Goal: Register for event/course

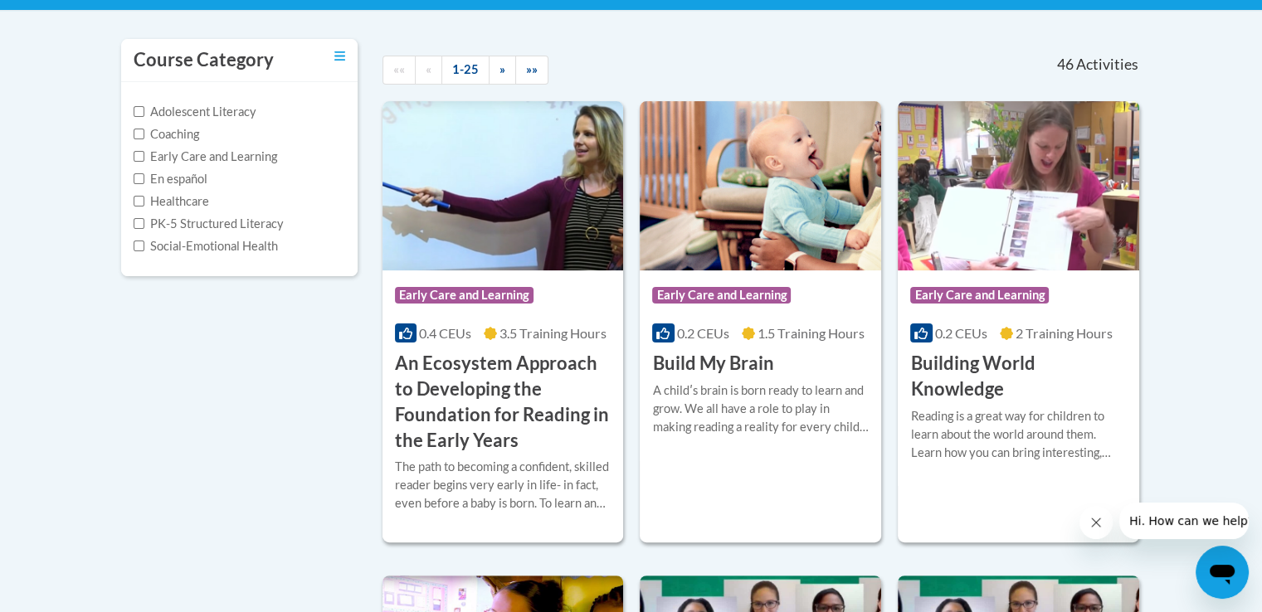
scroll to position [331, 0]
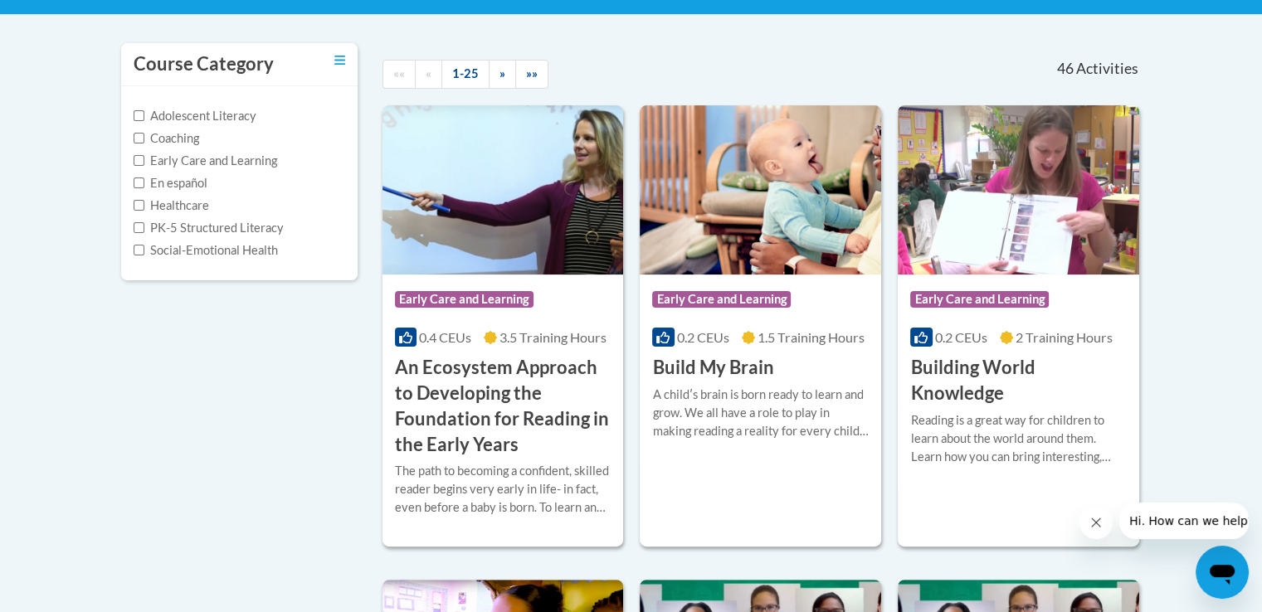
click at [148, 161] on label "Early Care and Learning" at bounding box center [206, 161] width 144 height 18
click at [144, 161] on input "Early Care and Learning" at bounding box center [139, 160] width 11 height 11
checkbox input "true"
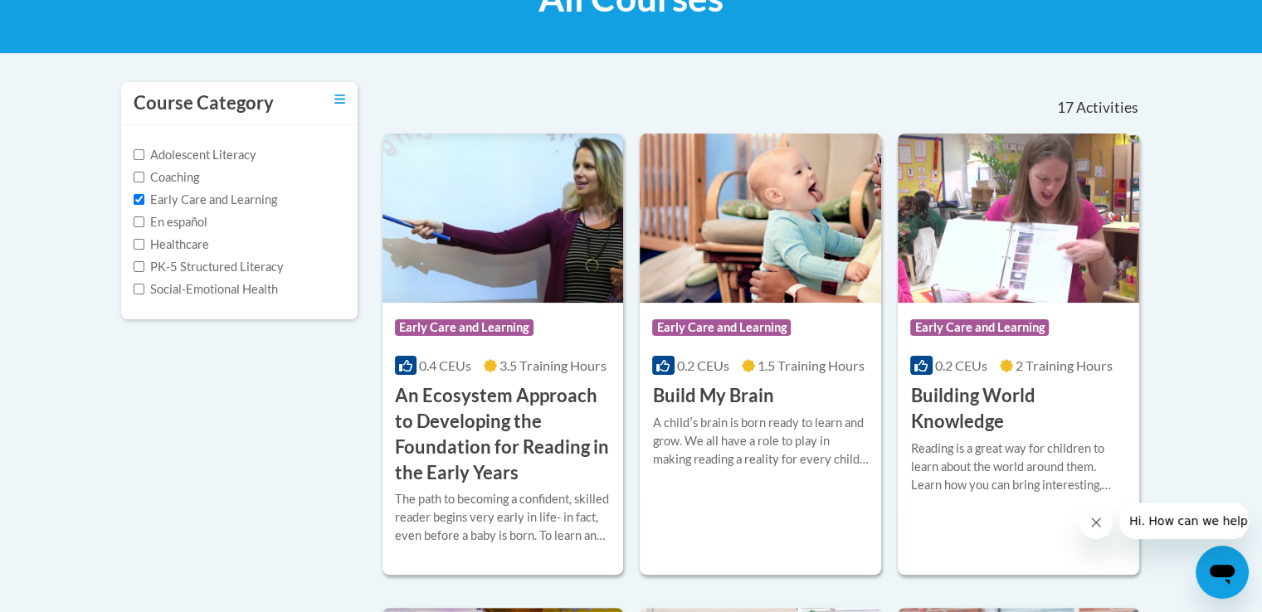
scroll to position [282, 0]
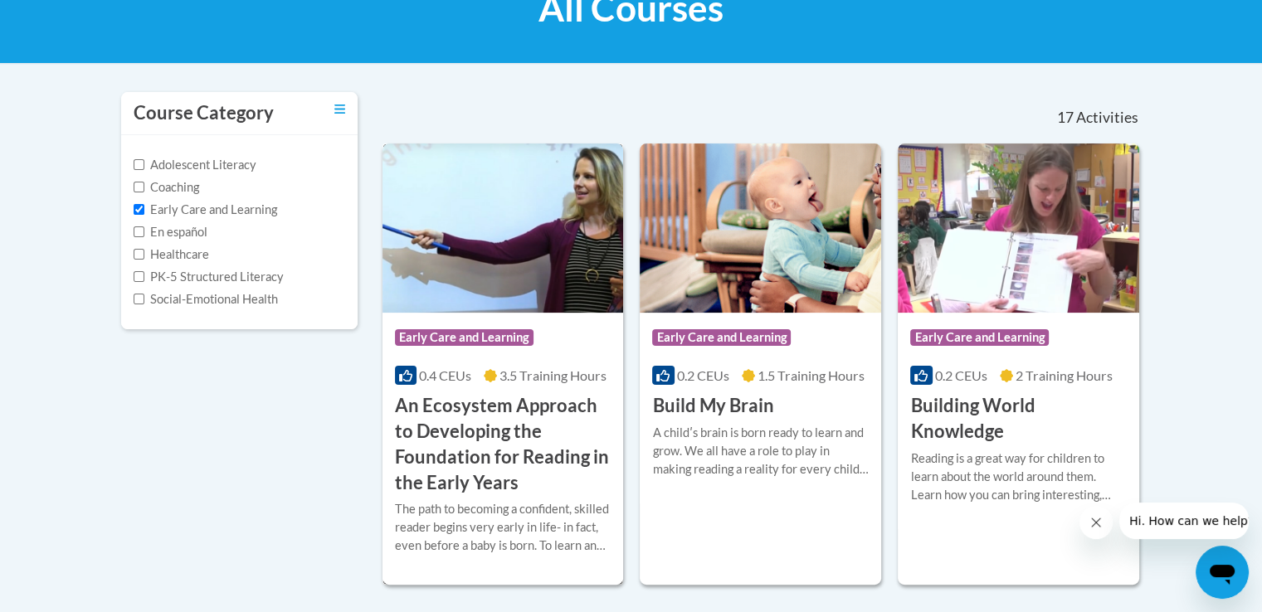
click at [523, 309] on img at bounding box center [503, 228] width 241 height 169
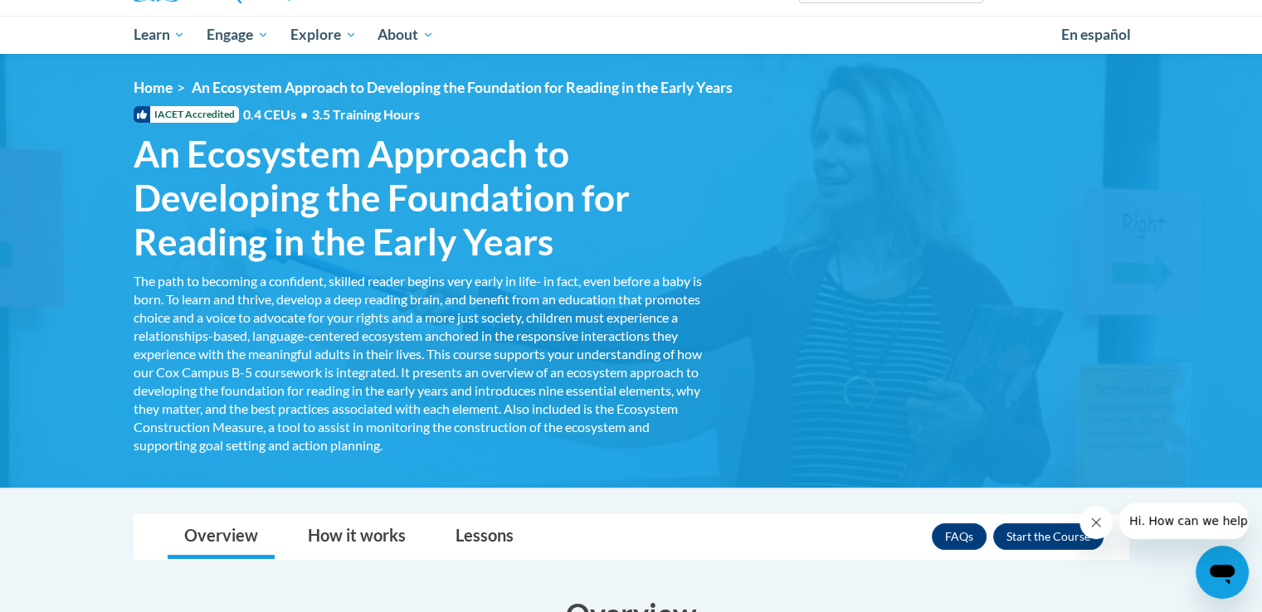
scroll to position [166, 0]
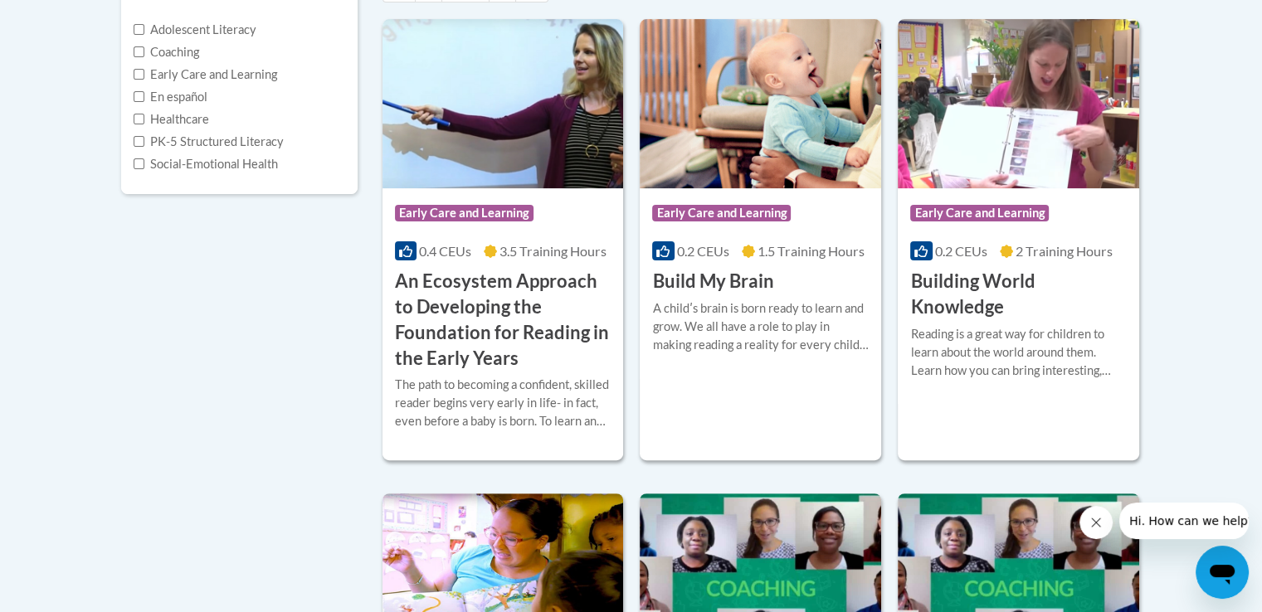
scroll to position [415, 0]
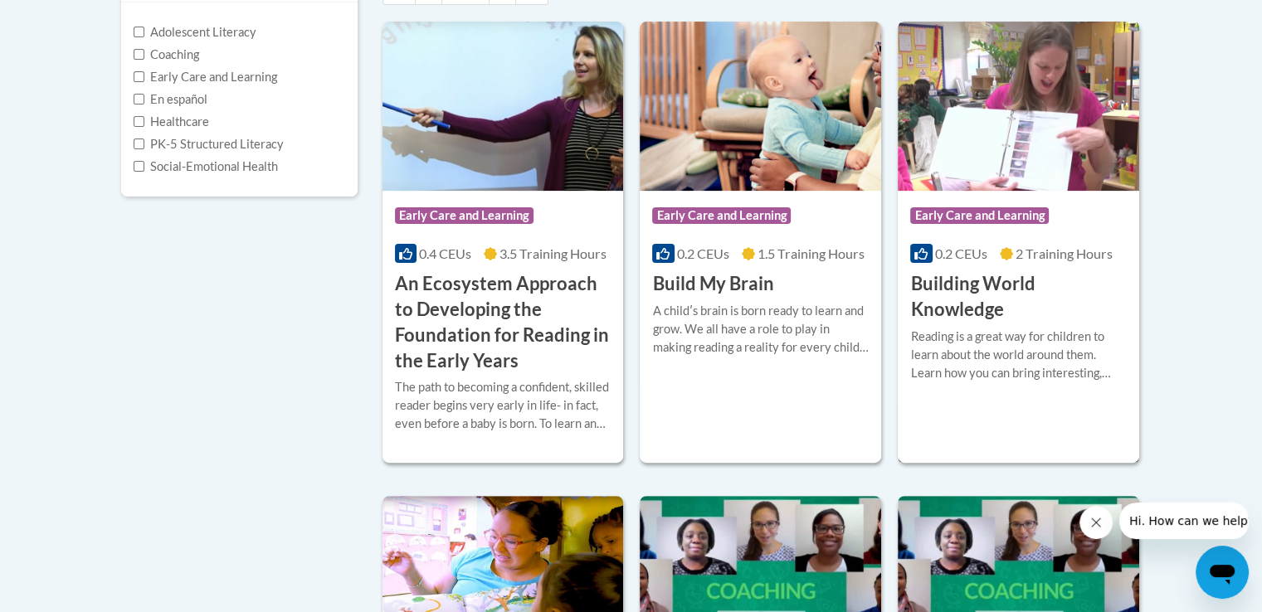
click at [1055, 316] on h3 "Building World Knowledge" at bounding box center [1018, 296] width 217 height 51
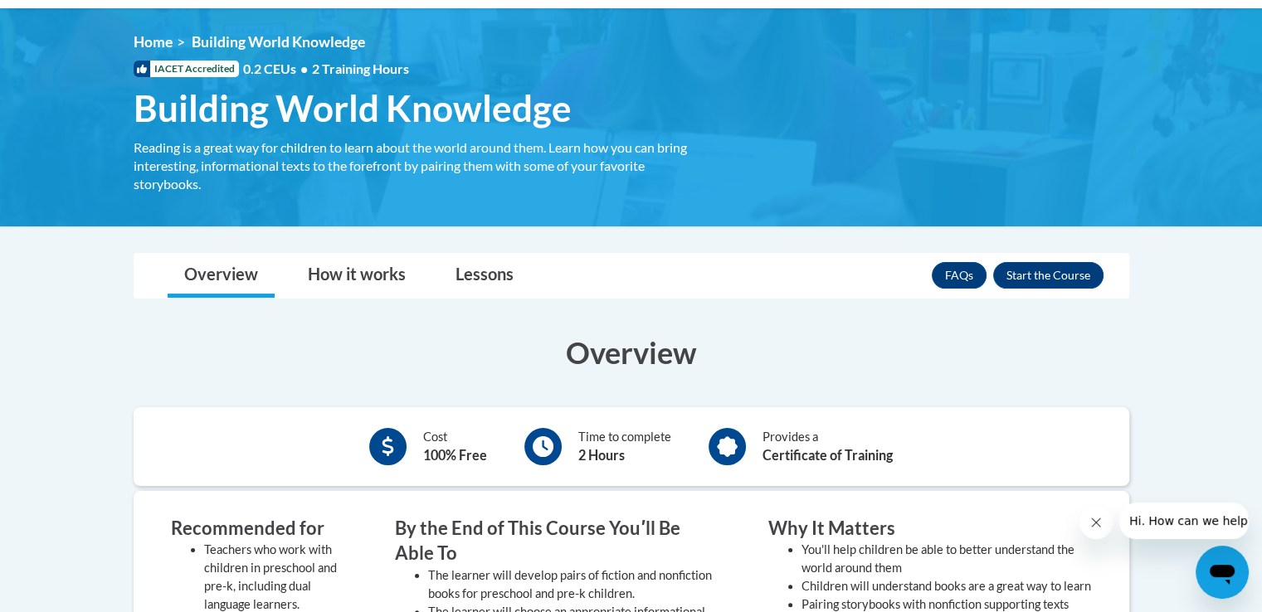
scroll to position [207, 0]
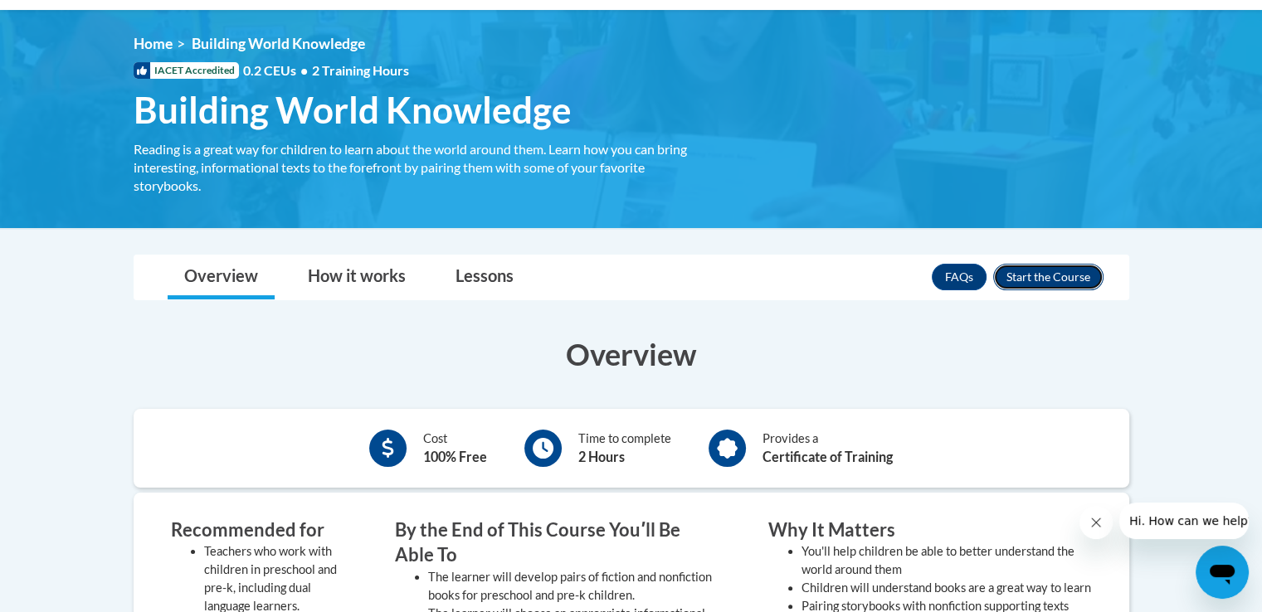
click at [1046, 269] on button "Enroll" at bounding box center [1048, 277] width 110 height 27
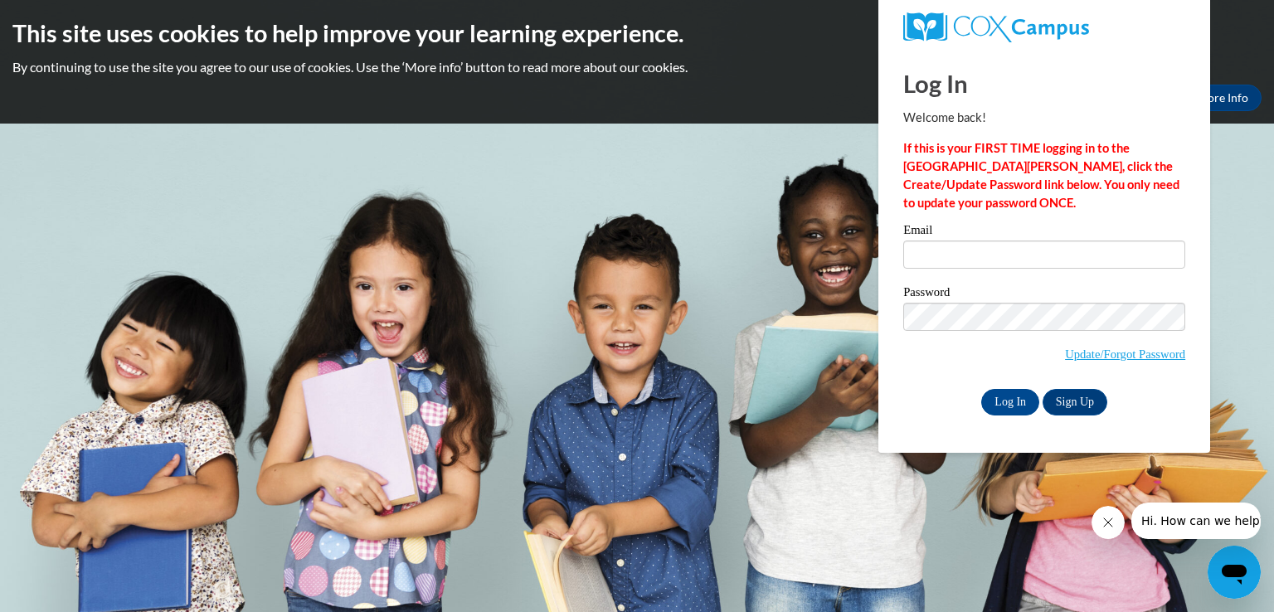
click at [1098, 362] on span "Update/Forgot Password" at bounding box center [1125, 354] width 120 height 18
click at [1089, 348] on link "Update/Forgot Password" at bounding box center [1125, 354] width 120 height 13
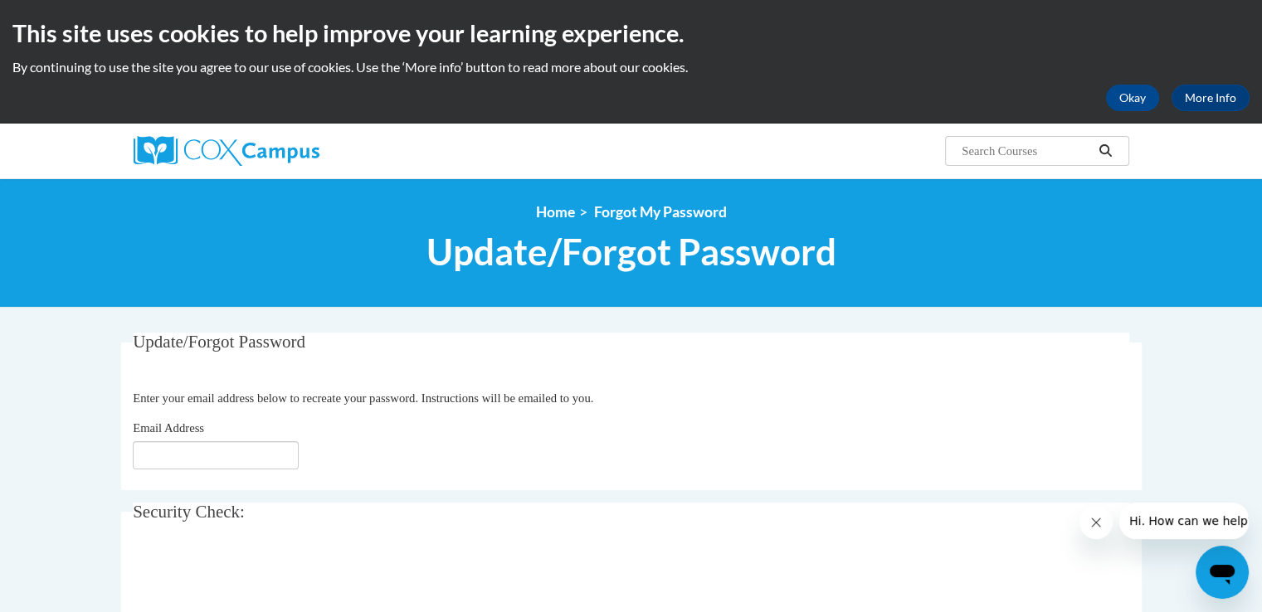
click at [508, 435] on div "Email Address" at bounding box center [631, 444] width 997 height 51
click at [221, 451] on input "Email Address" at bounding box center [216, 455] width 166 height 28
type input "[PERSON_NAME][EMAIL_ADDRESS][PERSON_NAME][DOMAIN_NAME]"
click at [2, 396] on body "This site uses cookies to help improve your learning experience. By continuing …" at bounding box center [631, 550] width 1262 height 1100
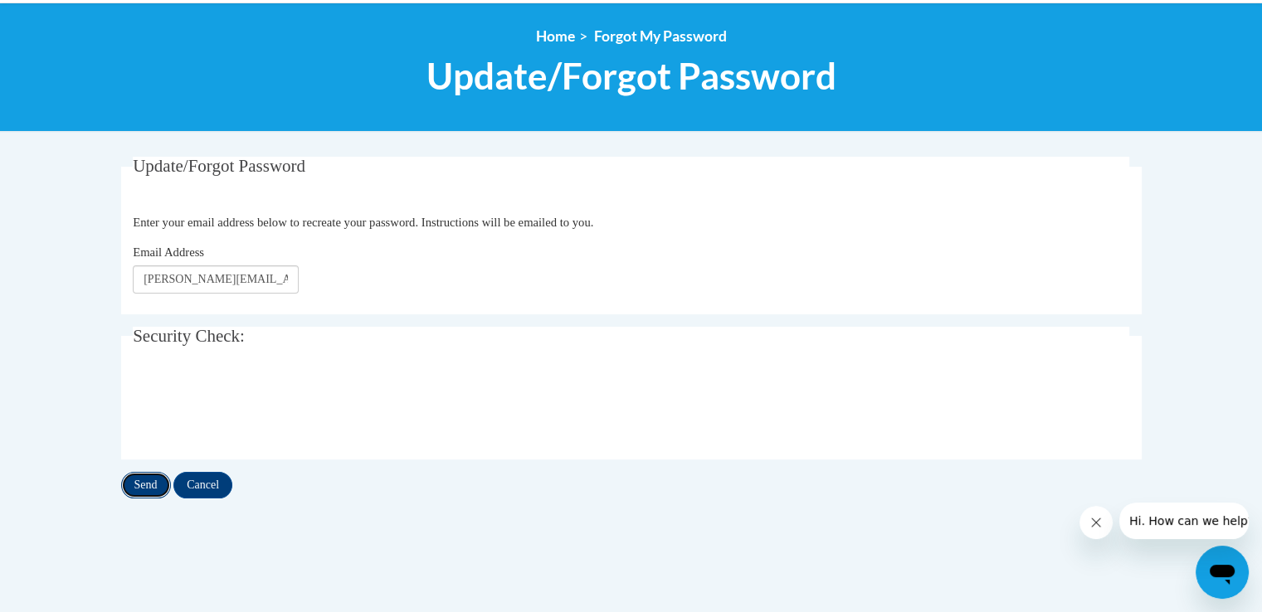
click at [145, 480] on input "Send" at bounding box center [146, 485] width 50 height 27
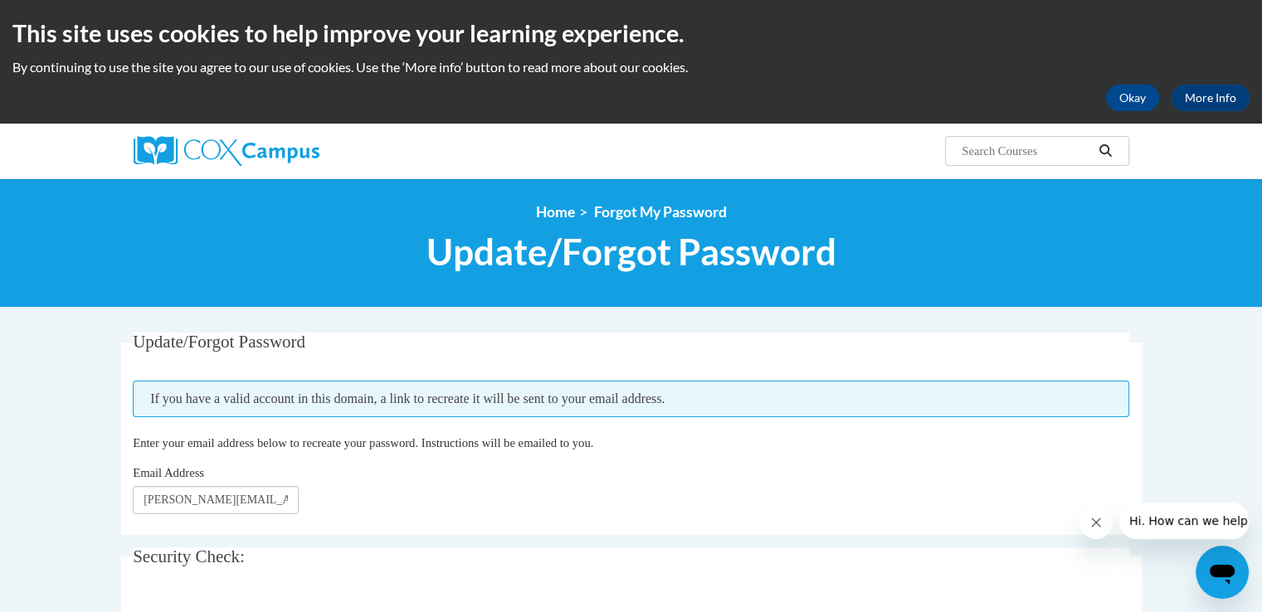
scroll to position [153, 0]
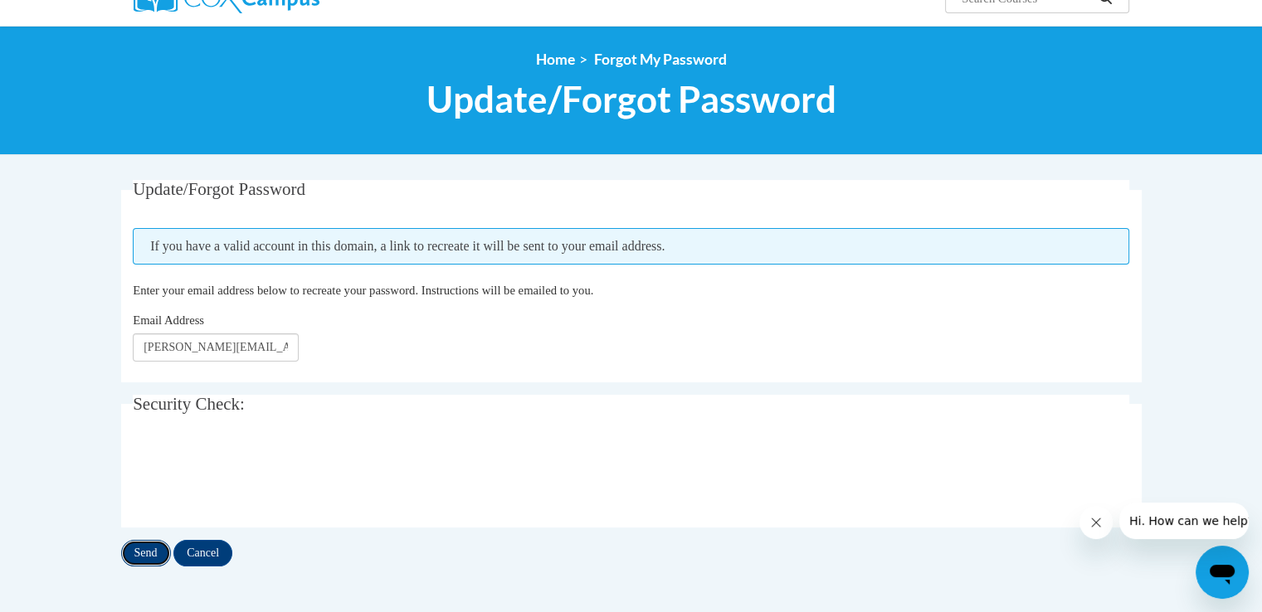
click at [153, 554] on input "Send" at bounding box center [146, 553] width 50 height 27
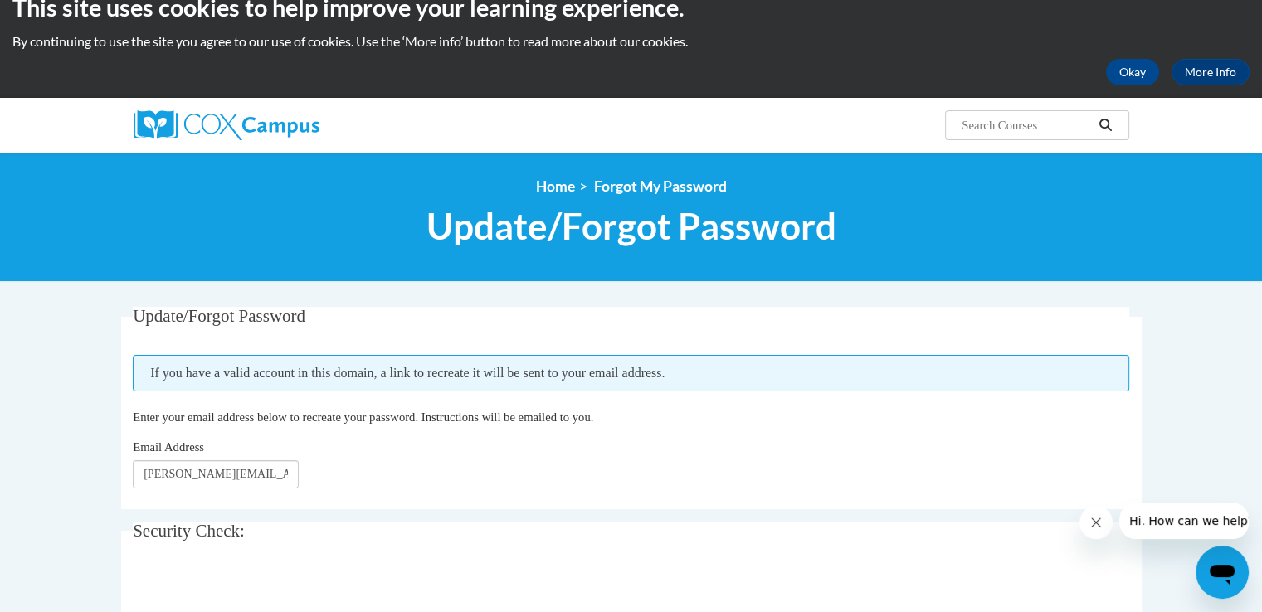
scroll to position [23, 0]
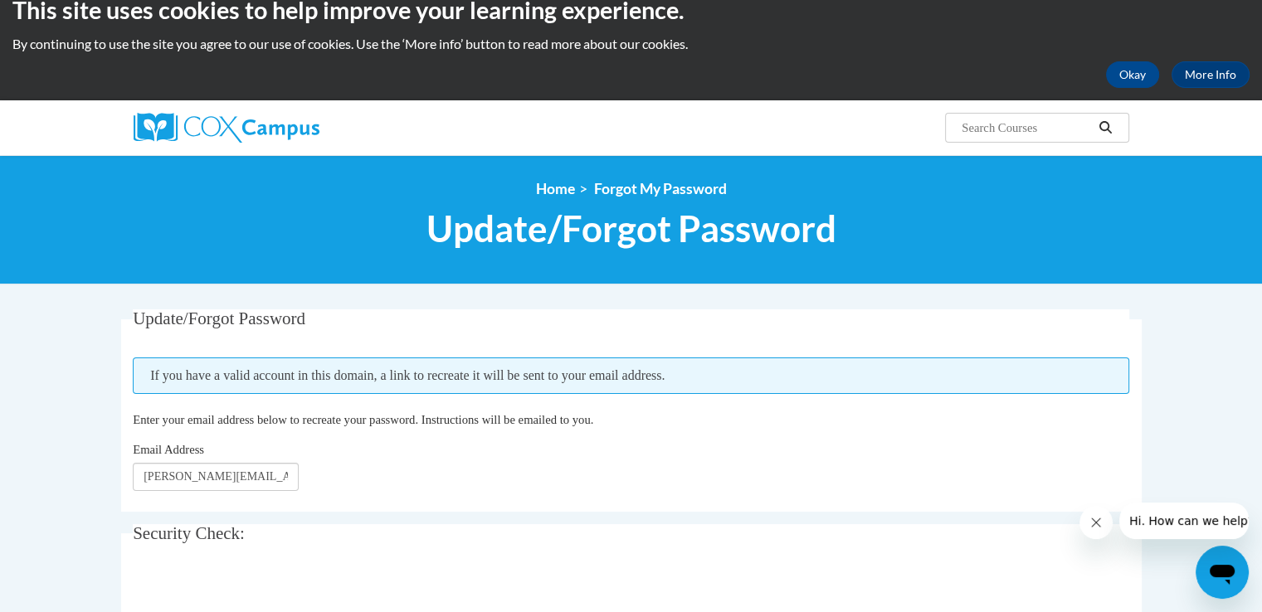
click at [523, 213] on span "Update/Forgot Password" at bounding box center [631, 229] width 410 height 44
click at [593, 416] on span "Enter your email address below to recreate your password. Instructions will be …" at bounding box center [363, 419] width 460 height 13
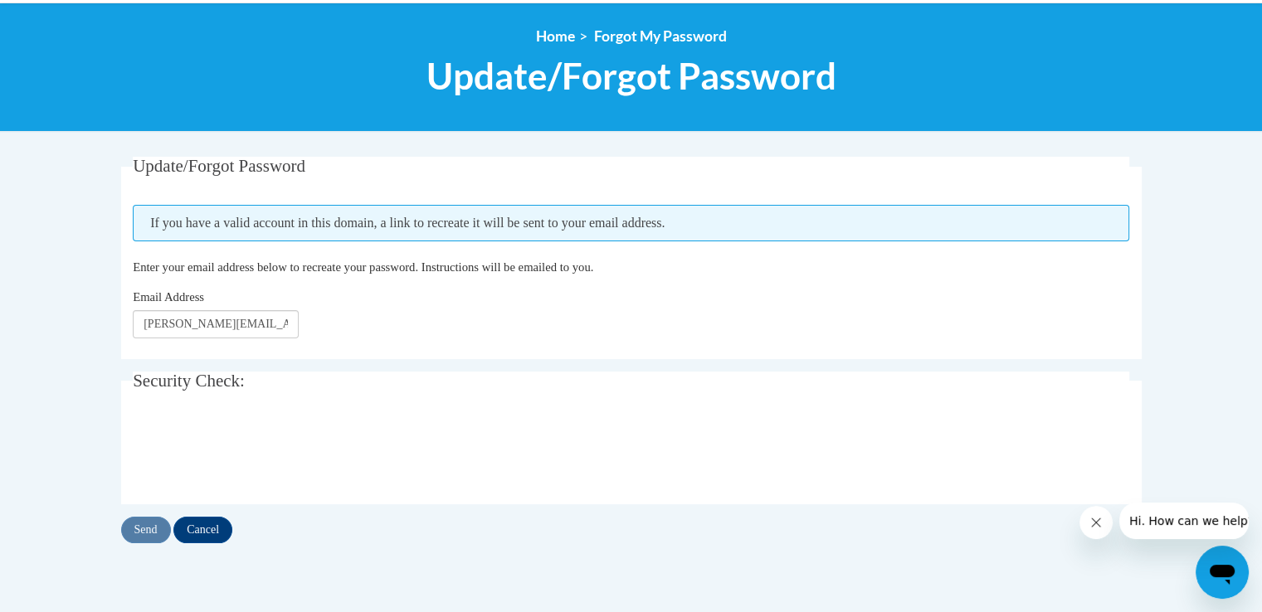
scroll to position [186, 0]
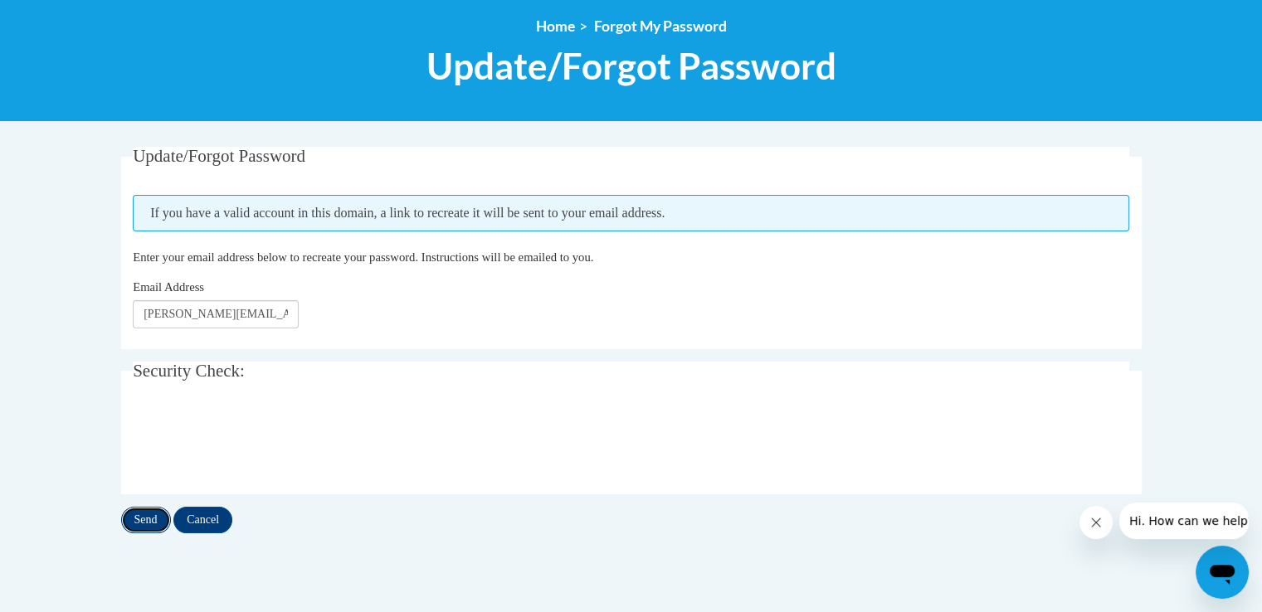
click at [148, 522] on input "Send" at bounding box center [146, 520] width 50 height 27
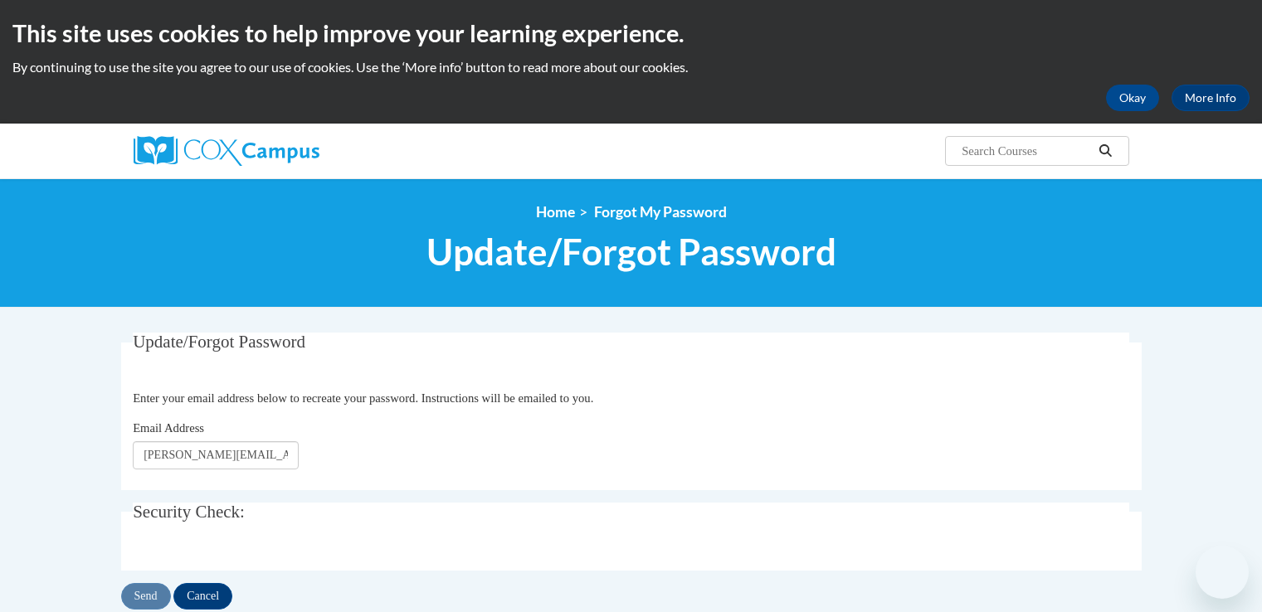
scroll to position [337, 0]
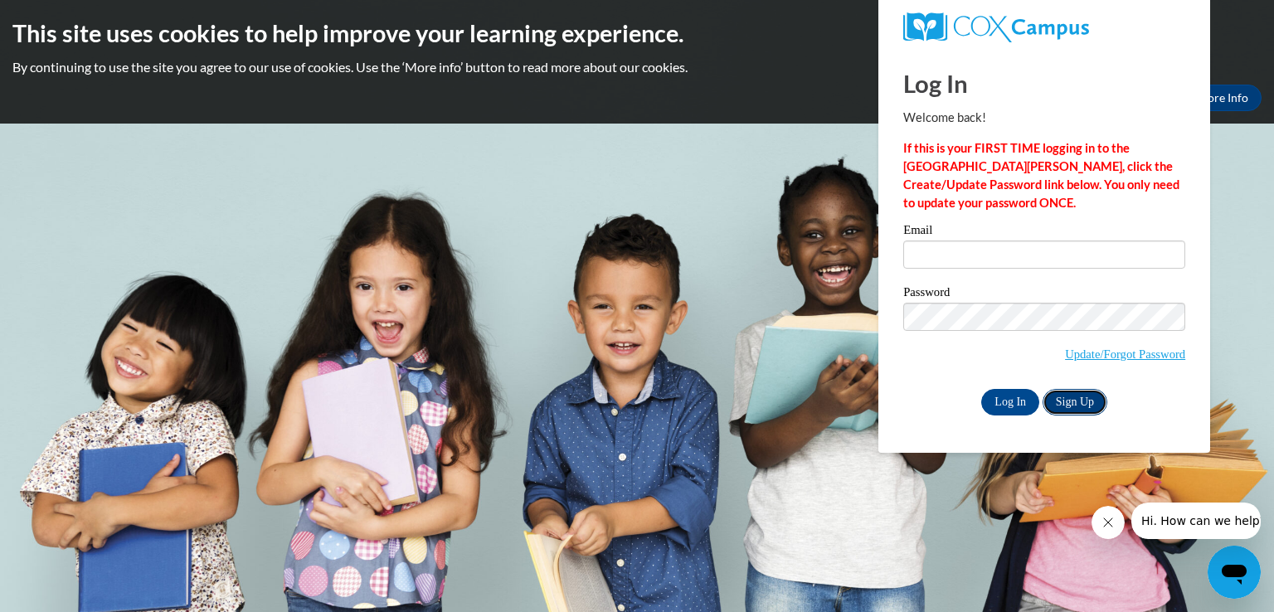
click at [1079, 407] on link "Sign Up" at bounding box center [1075, 402] width 65 height 27
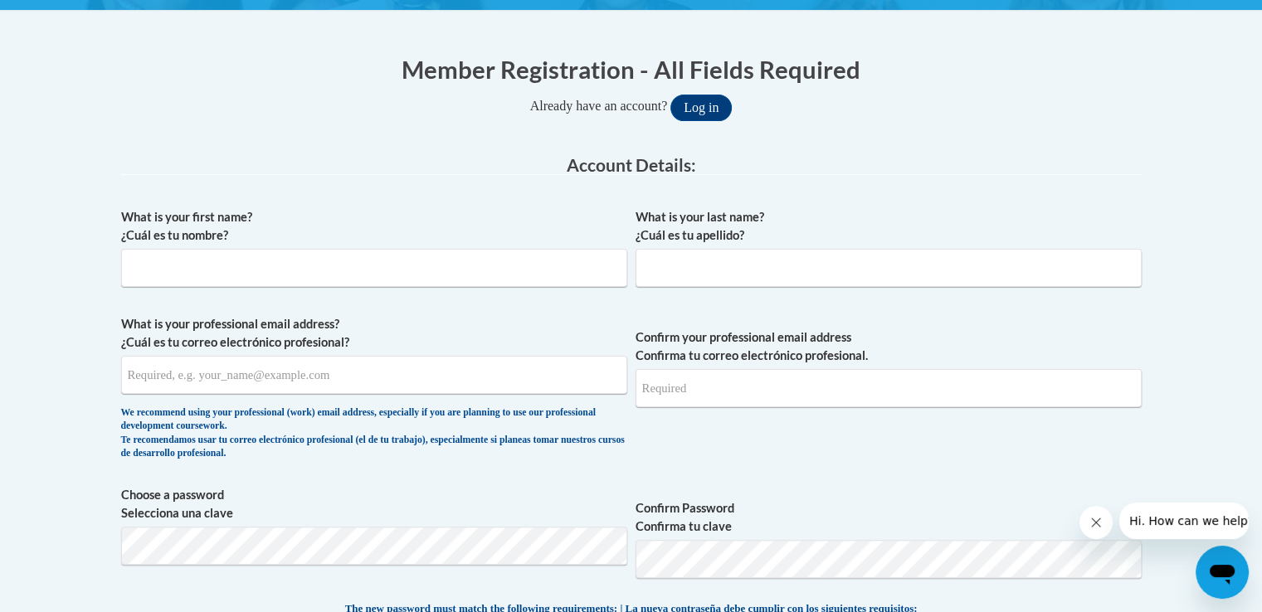
scroll to position [302, 0]
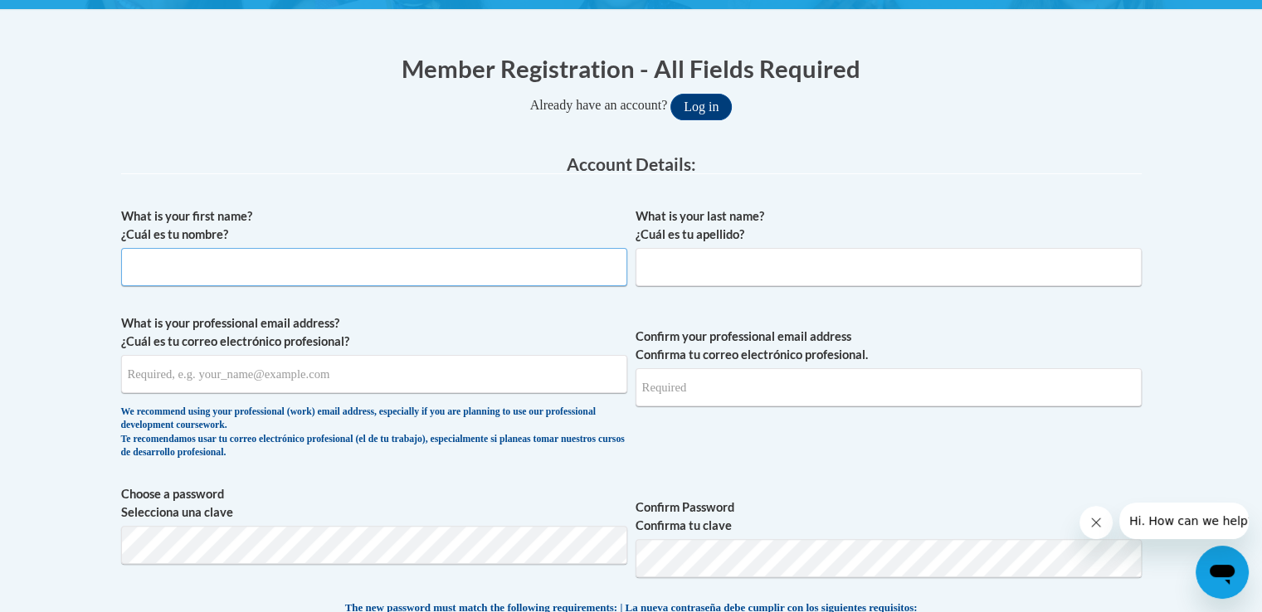
click at [232, 270] on input "What is your first name? ¿Cuál es tu nombre?" at bounding box center [374, 267] width 506 height 38
type input "Brooke"
click at [683, 275] on input "What is your last name? ¿Cuál es tu apellido?" at bounding box center [889, 267] width 506 height 38
type input "Szczytko"
click at [170, 385] on input "What is your professional email address? ¿Cuál es tu correo electrónico profesi…" at bounding box center [374, 374] width 506 height 38
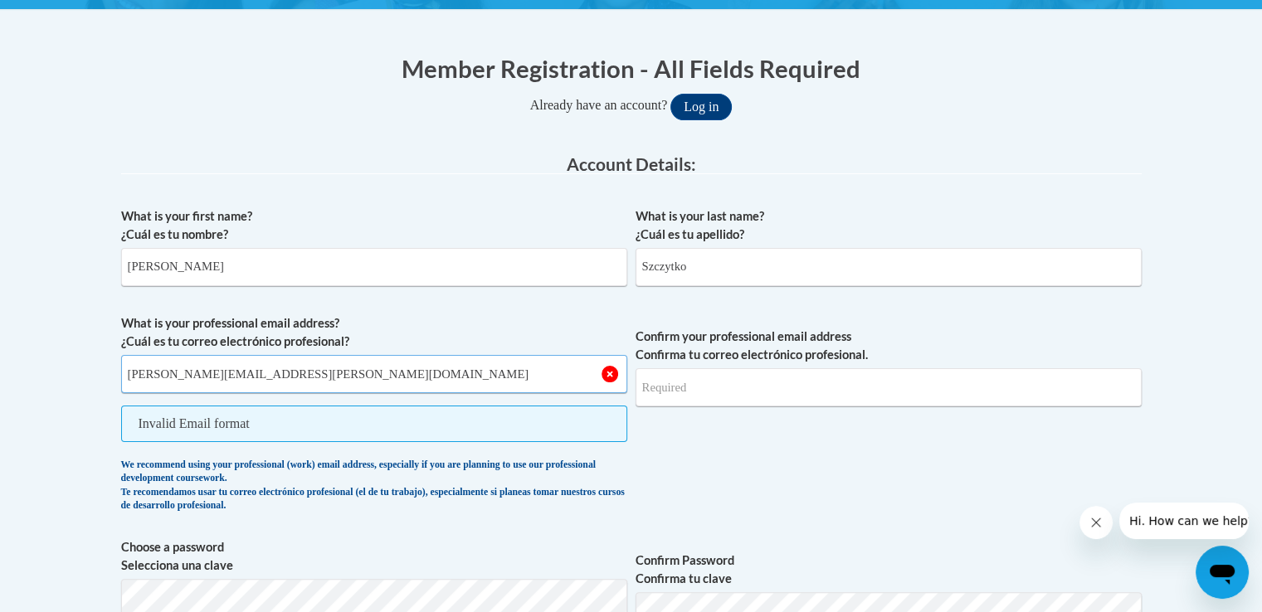
type input "brooke.szczytko@gmail.com"
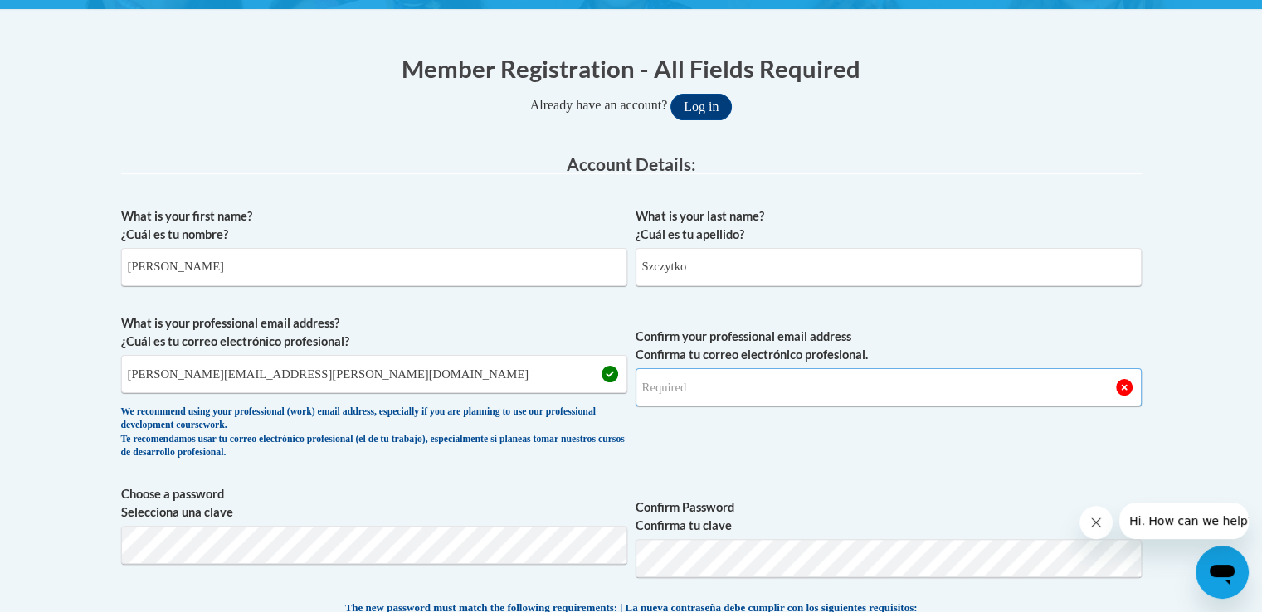
click at [748, 401] on input "Confirm your professional email address Confirma tu correo electrónico profesio…" at bounding box center [889, 387] width 506 height 38
type input "brooke.szczytko@gmail.com"
click at [738, 450] on span "Confirm your professional email address Confirma tu correo electrónico profesio…" at bounding box center [889, 390] width 506 height 153
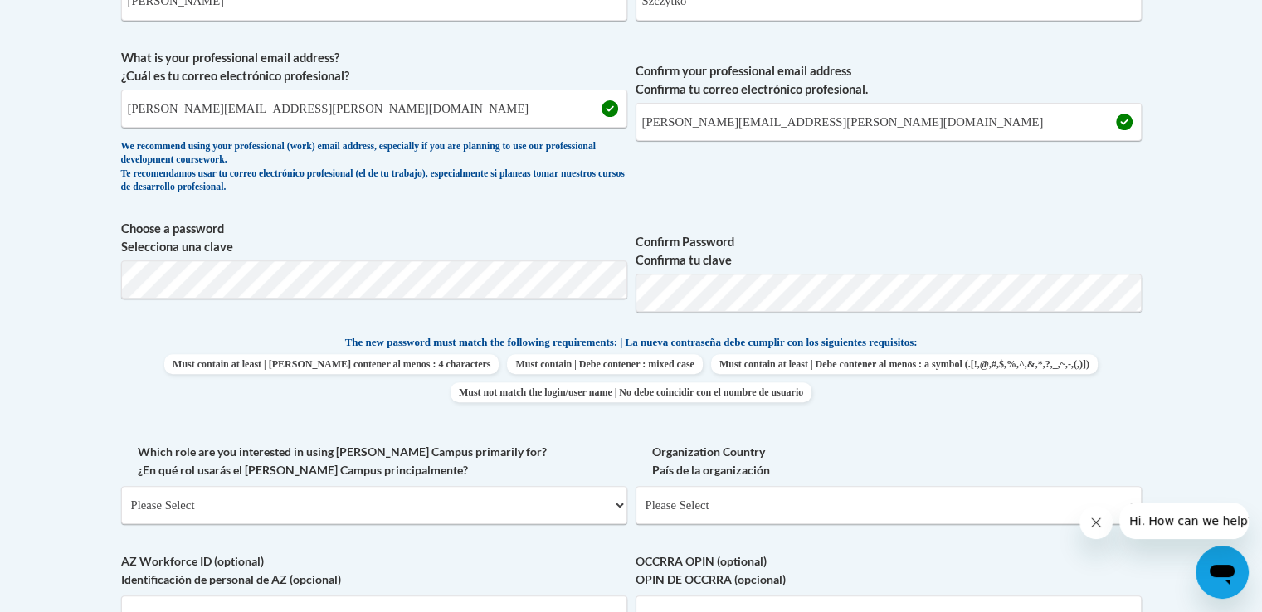
scroll to position [571, 0]
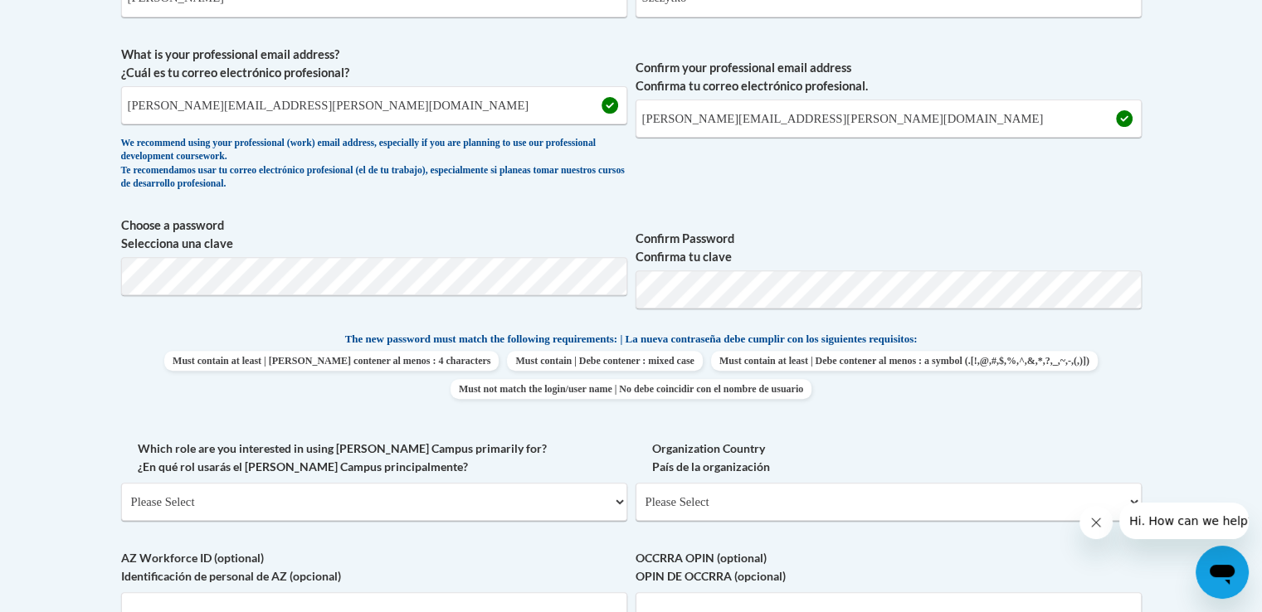
click at [800, 185] on span "Confirm your professional email address Confirma tu correo electrónico profesio…" at bounding box center [889, 122] width 506 height 153
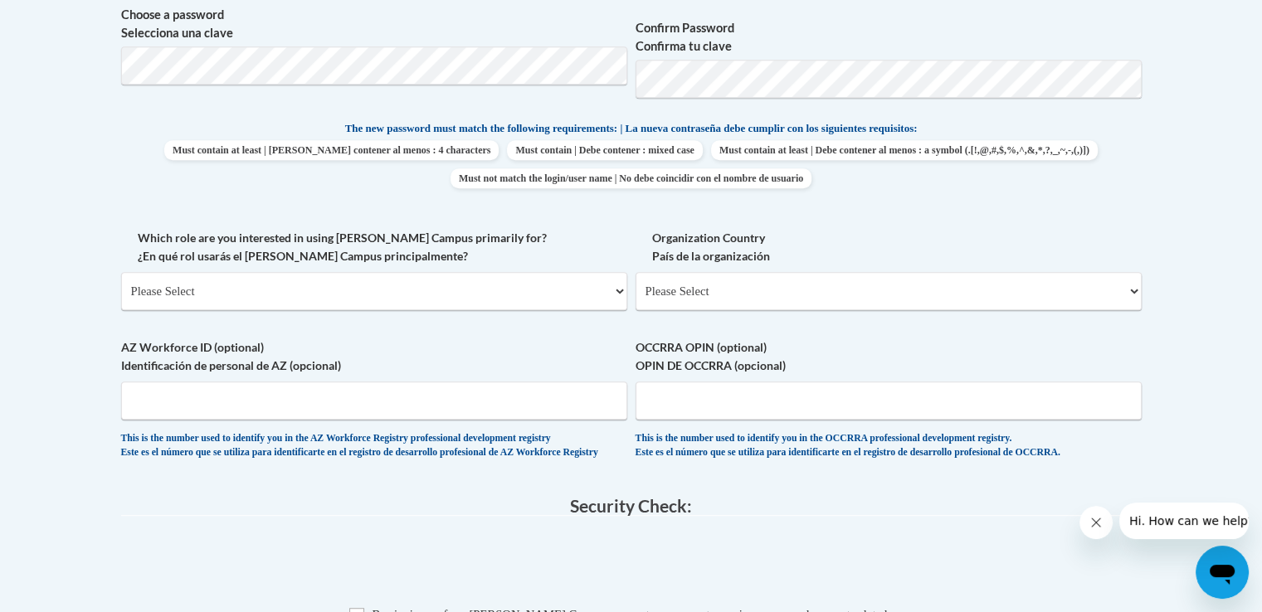
scroll to position [783, 0]
click at [342, 290] on select "Please Select College/University | Colegio/Universidad Community/Nonprofit Part…" at bounding box center [374, 289] width 506 height 38
select select "fbf2d438-af2f-41f8-98f1-81c410e29de3"
click at [121, 270] on select "Please Select College/University | Colegio/Universidad Community/Nonprofit Part…" at bounding box center [374, 289] width 506 height 38
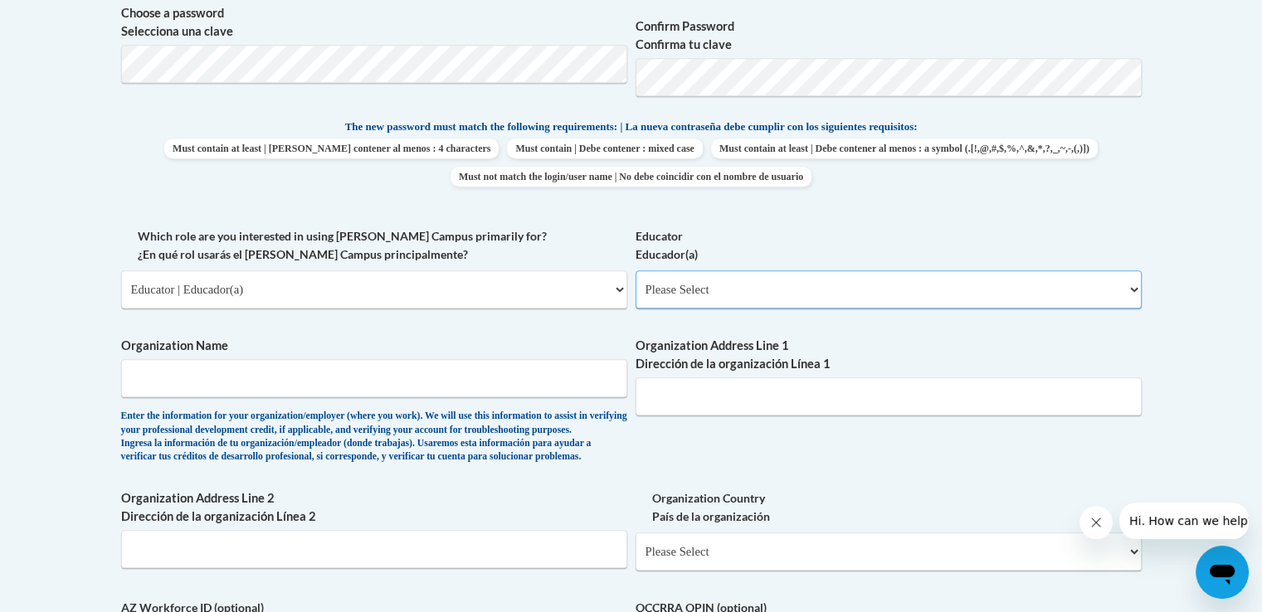
click at [715, 294] on select "Please Select Early Learning/Daycare Teacher/Family Home Care Provider | Maestr…" at bounding box center [889, 289] width 506 height 38
select select "5e2af403-4f2c-4e49-a02f-103e55d7b75b"
click at [636, 270] on select "Please Select Early Learning/Daycare Teacher/Family Home Care Provider | Maestr…" at bounding box center [889, 289] width 506 height 38
click at [417, 368] on input "Organization Name" at bounding box center [374, 378] width 506 height 38
type input "KinderCare Learning Center"
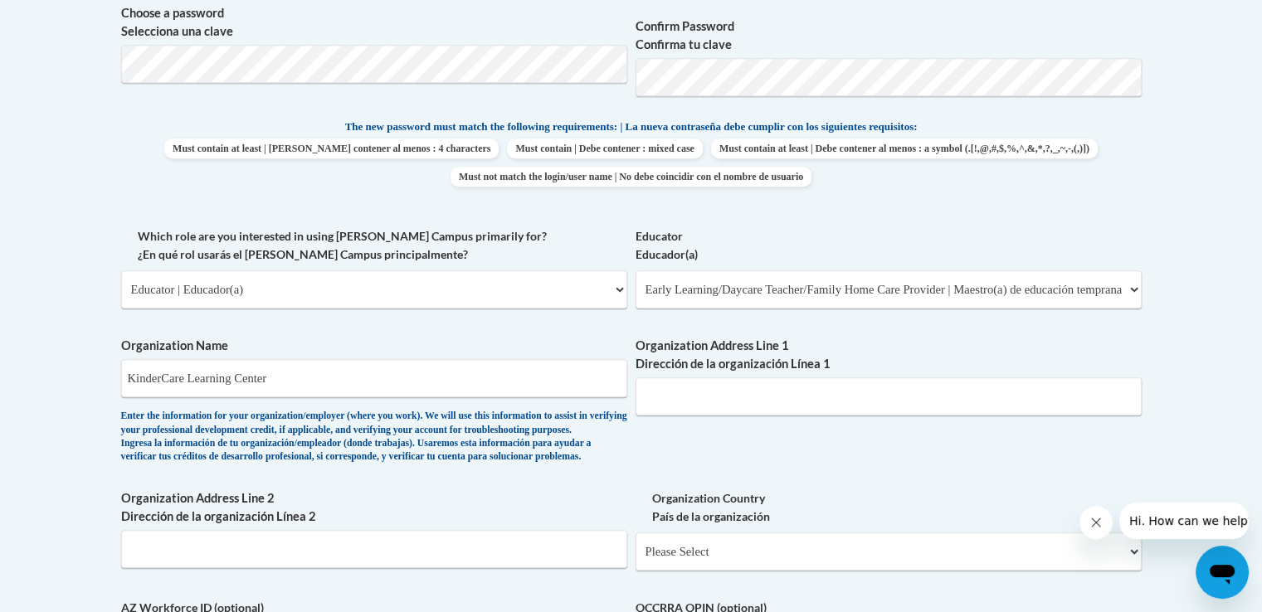
click at [727, 425] on div "Organization Address Line 1 Dirección de la organización Línea 1" at bounding box center [889, 382] width 506 height 91
click at [664, 396] on input "Organization Address Line 1 Dirección de la organización Línea 1" at bounding box center [889, 397] width 506 height 38
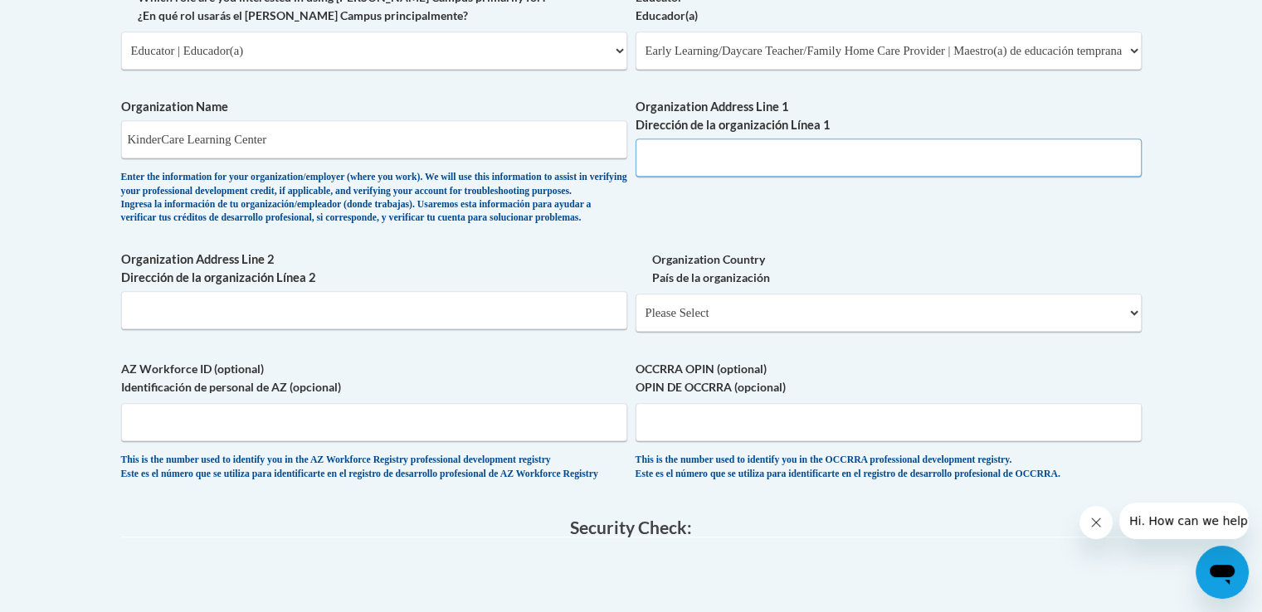
scroll to position [1024, 0]
type input "283 Peninsula Farm Road"
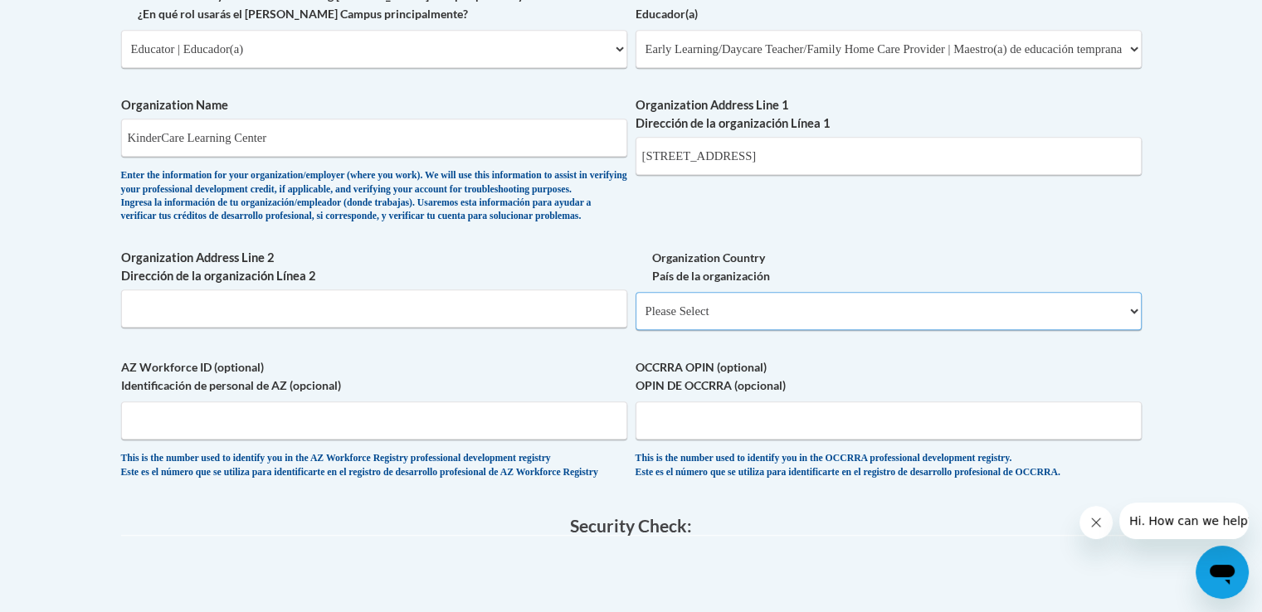
click at [847, 330] on select "Please Select United States | Estados Unidos Outside of the United States | Fue…" at bounding box center [889, 311] width 506 height 38
select select "ad49bcad-a171-4b2e-b99c-48b446064914"
click at [636, 319] on select "Please Select United States | Estados Unidos Outside of the United States | Fue…" at bounding box center [889, 311] width 506 height 38
select select
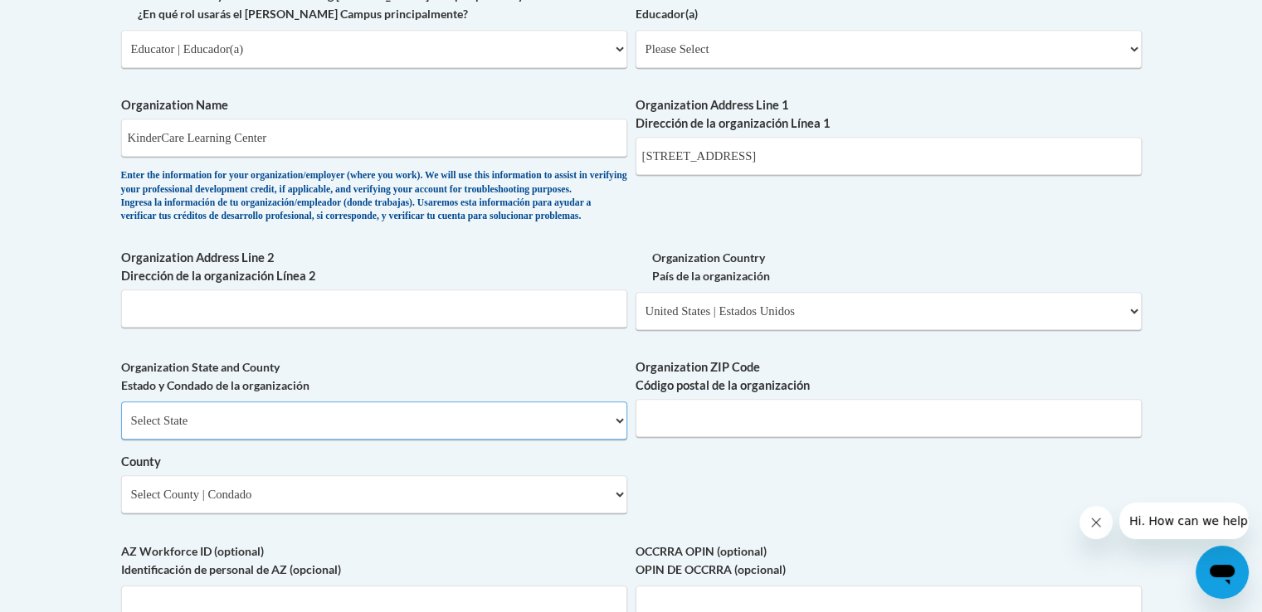
click at [265, 440] on select "Select State Alabama Alaska Arizona Arkansas California Colorado Connecticut De…" at bounding box center [374, 421] width 506 height 38
select select "Maryland"
click at [121, 428] on select "Select State Alabama Alaska Arizona Arkansas California Colorado Connecticut De…" at bounding box center [374, 421] width 506 height 38
click at [199, 514] on select "Select County Allegany Anne Arundel Baltimore Baltimore Calvert Caroline Carrol…" at bounding box center [374, 494] width 506 height 38
select select "Anne Arundel"
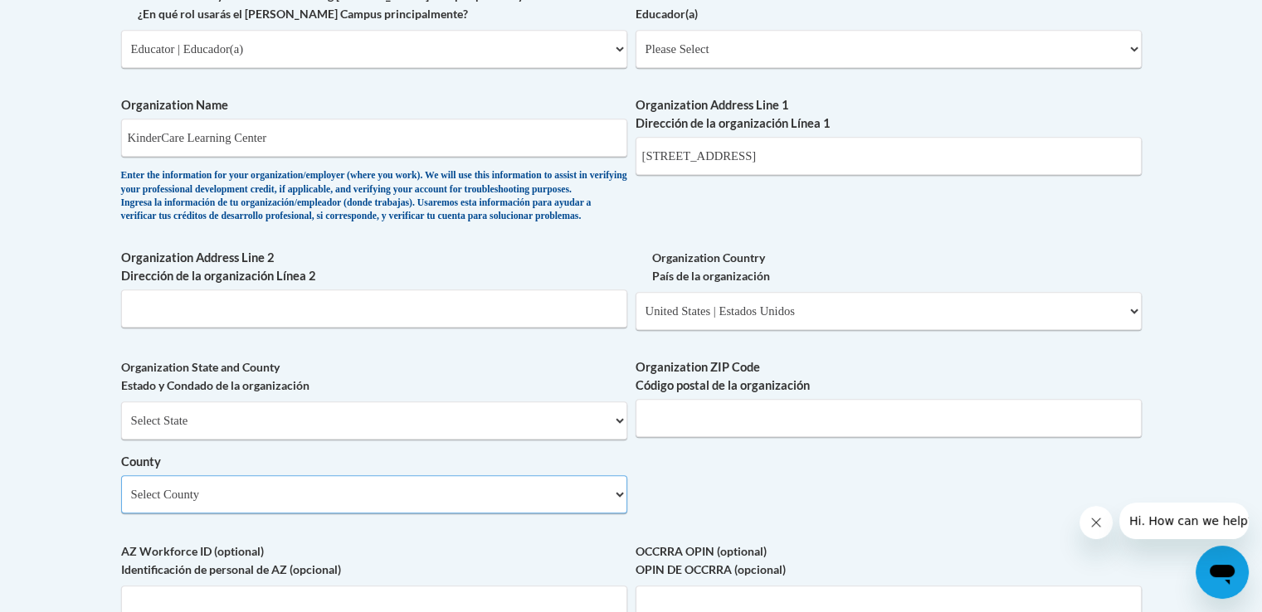
click at [121, 502] on select "Select County Allegany Anne Arundel Baltimore Baltimore Calvert Caroline Carrol…" at bounding box center [374, 494] width 506 height 38
click at [678, 436] on input "Organization ZIP Code Código postal de la organización" at bounding box center [889, 418] width 506 height 38
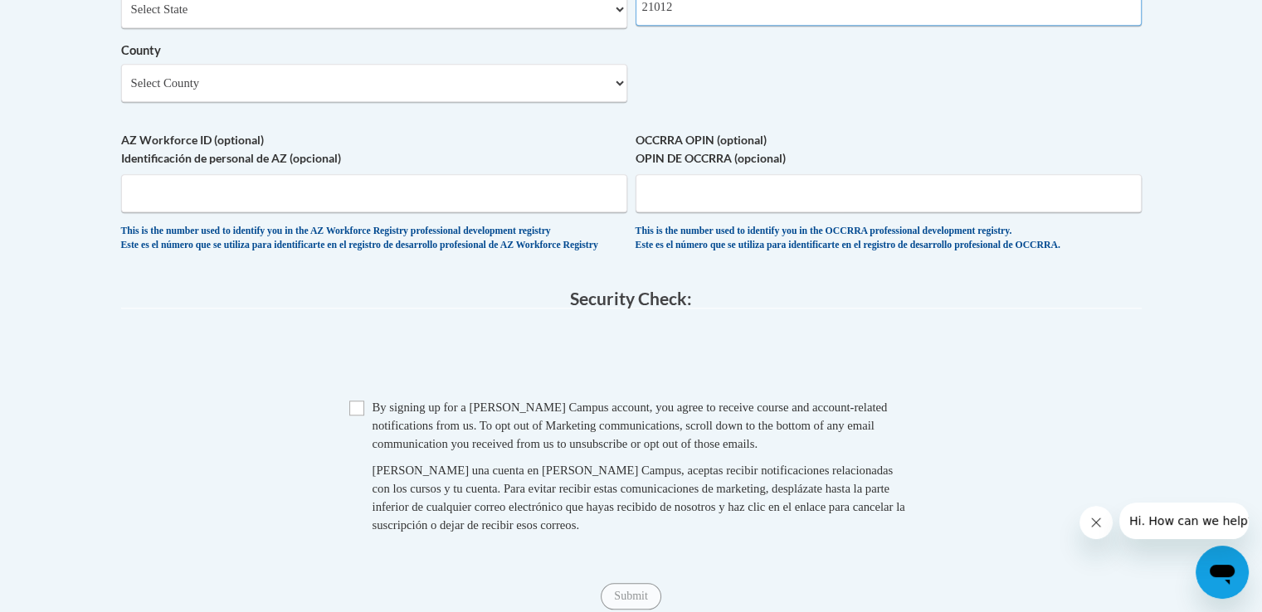
scroll to position [1436, 0]
type input "21012"
click at [350, 415] on input "Checkbox" at bounding box center [356, 407] width 15 height 15
checkbox input "true"
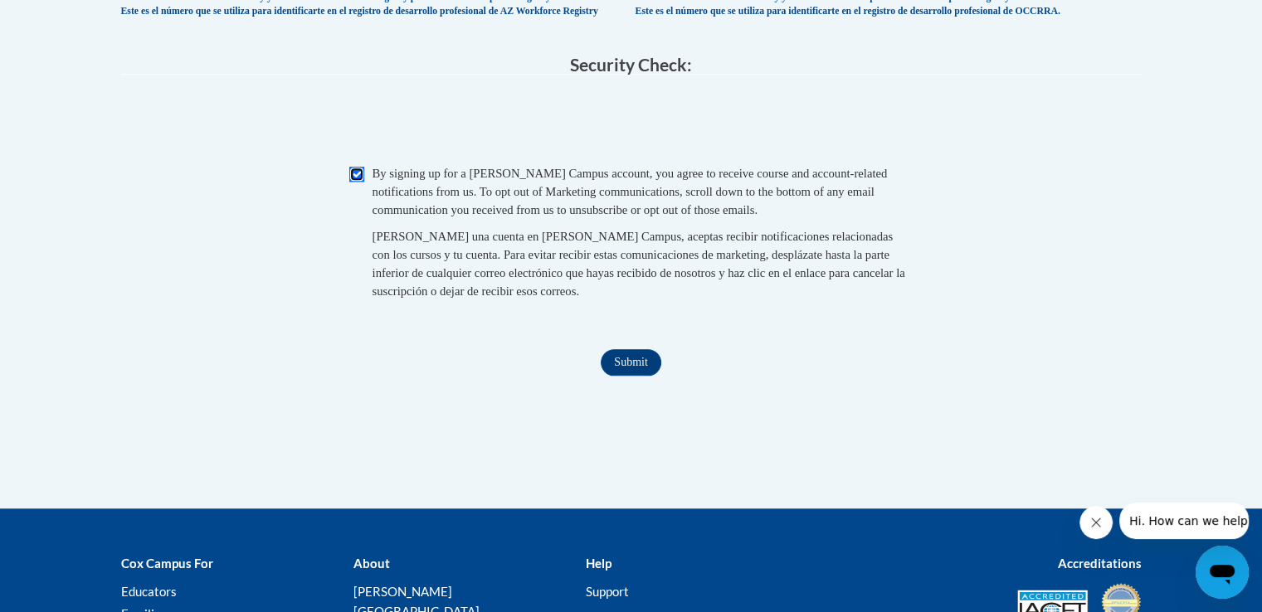
scroll to position [1672, 0]
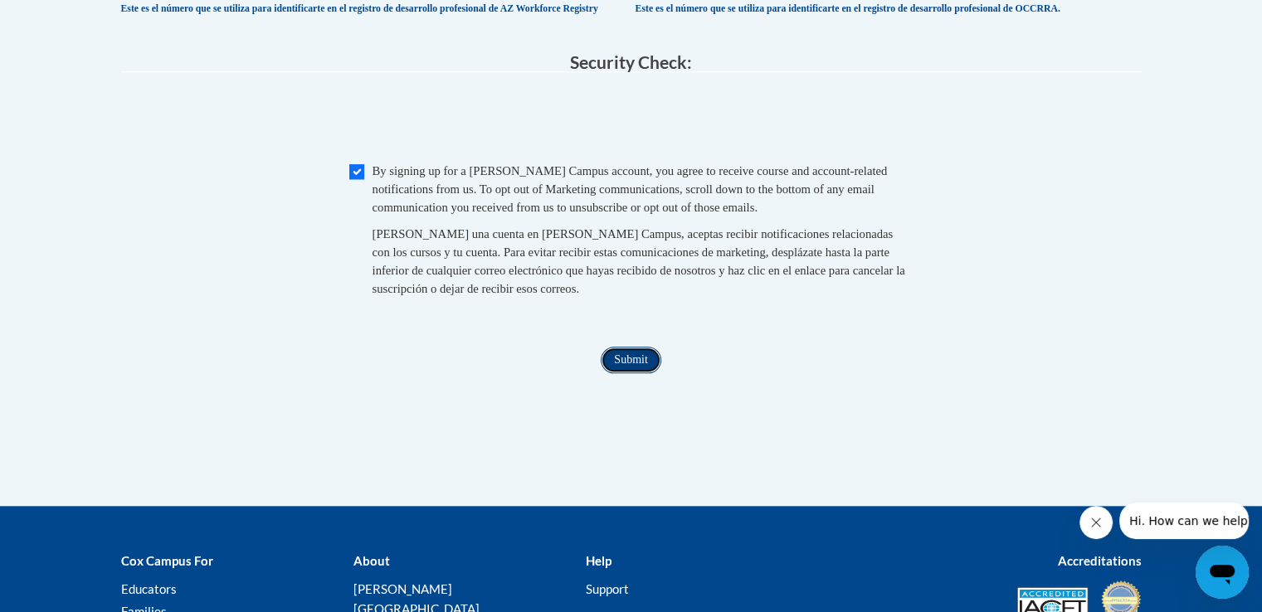
click at [630, 373] on input "Submit" at bounding box center [631, 360] width 60 height 27
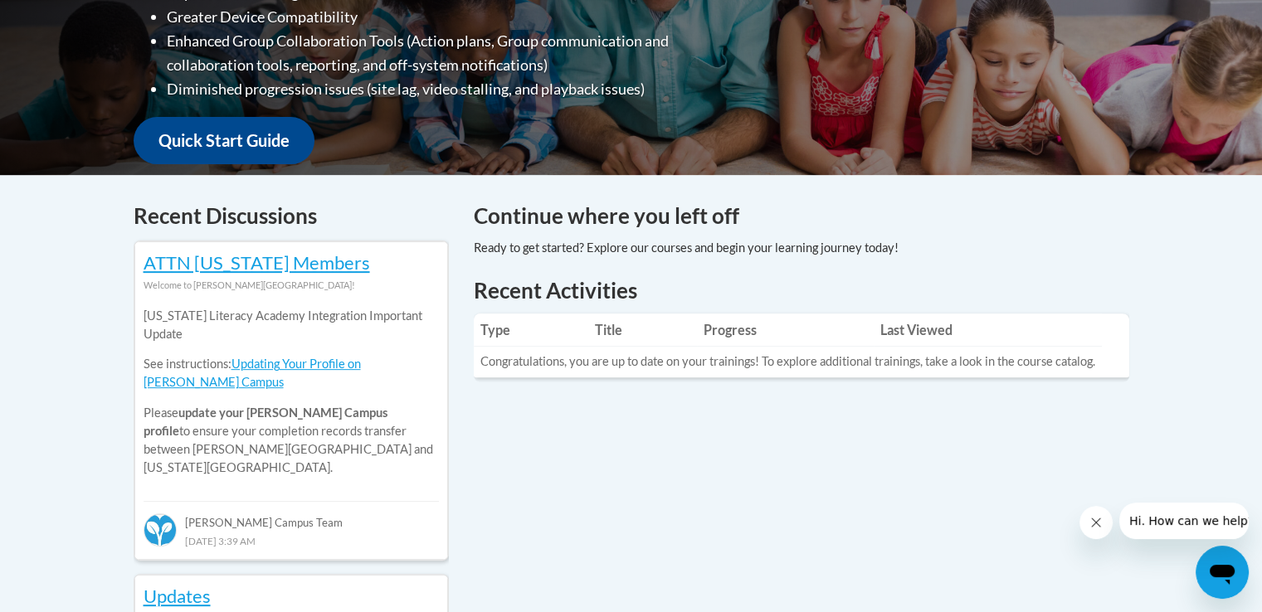
scroll to position [534, 0]
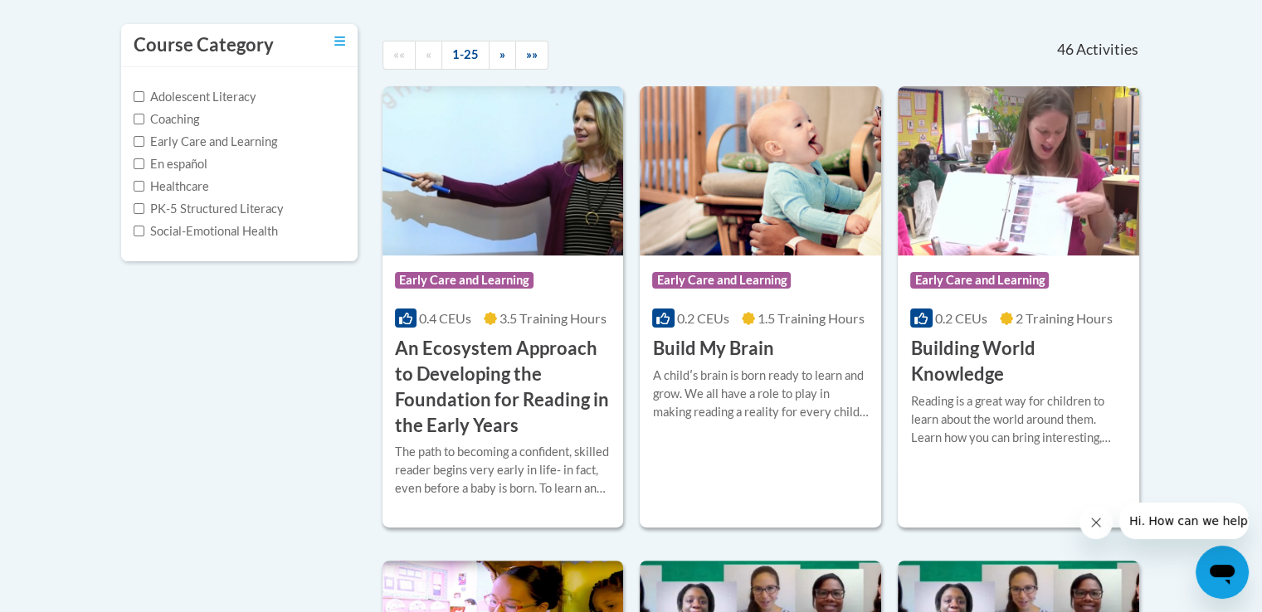
scroll to position [365, 0]
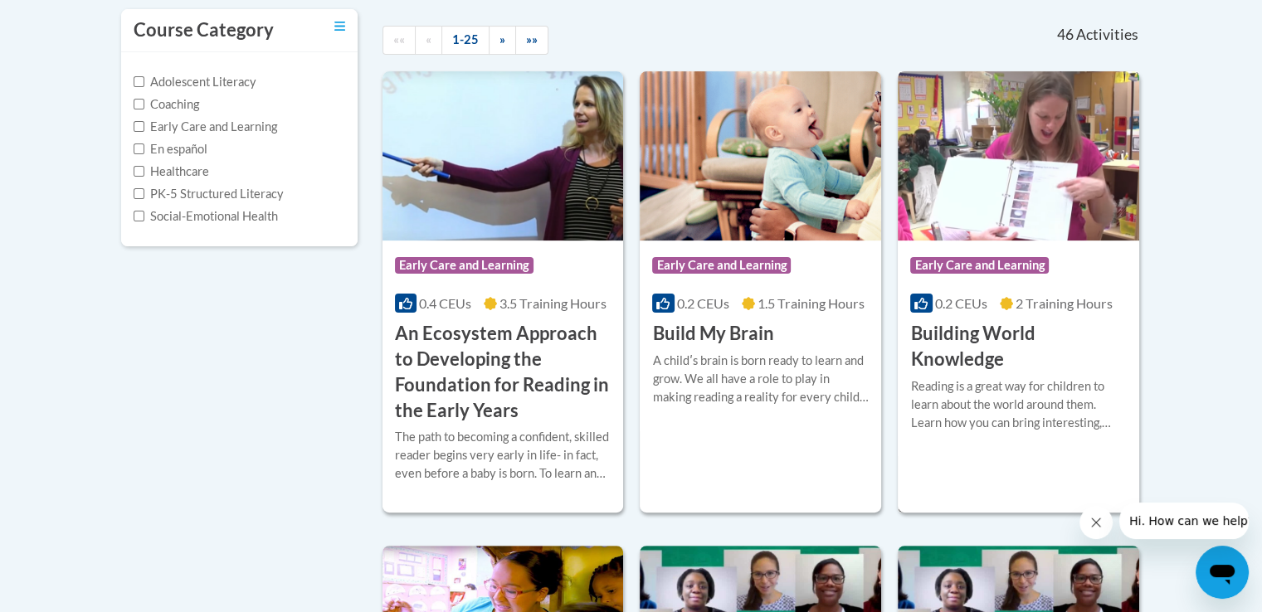
click at [966, 348] on h3 "Building World Knowledge" at bounding box center [1018, 346] width 217 height 51
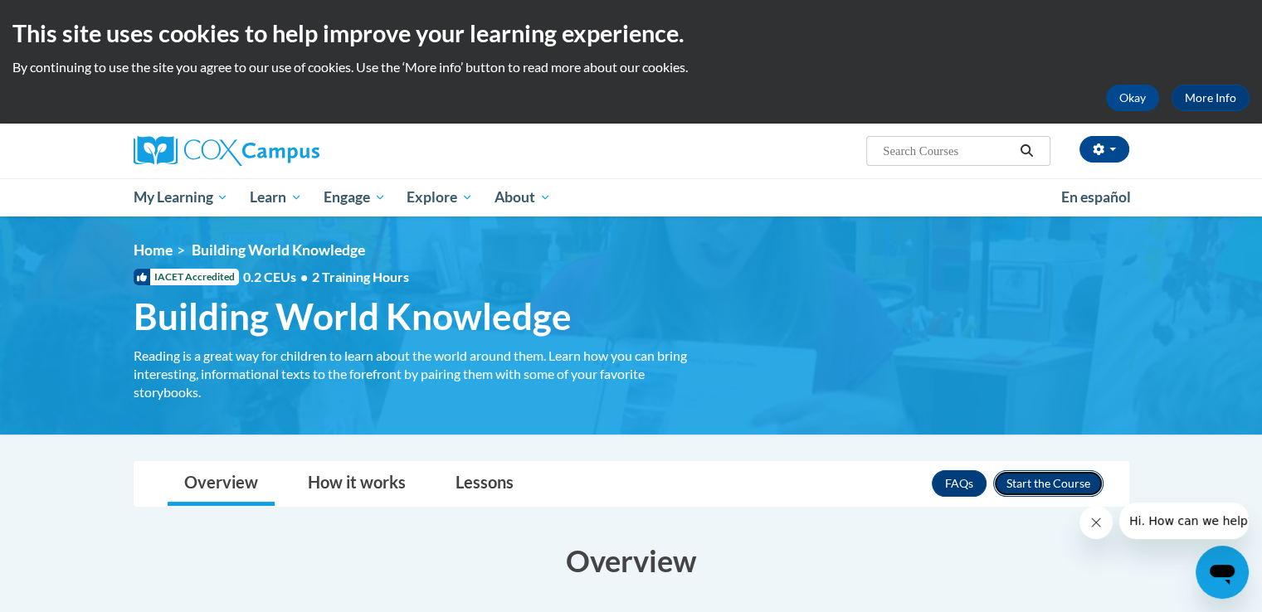
click at [1022, 482] on button "Enroll" at bounding box center [1048, 483] width 110 height 27
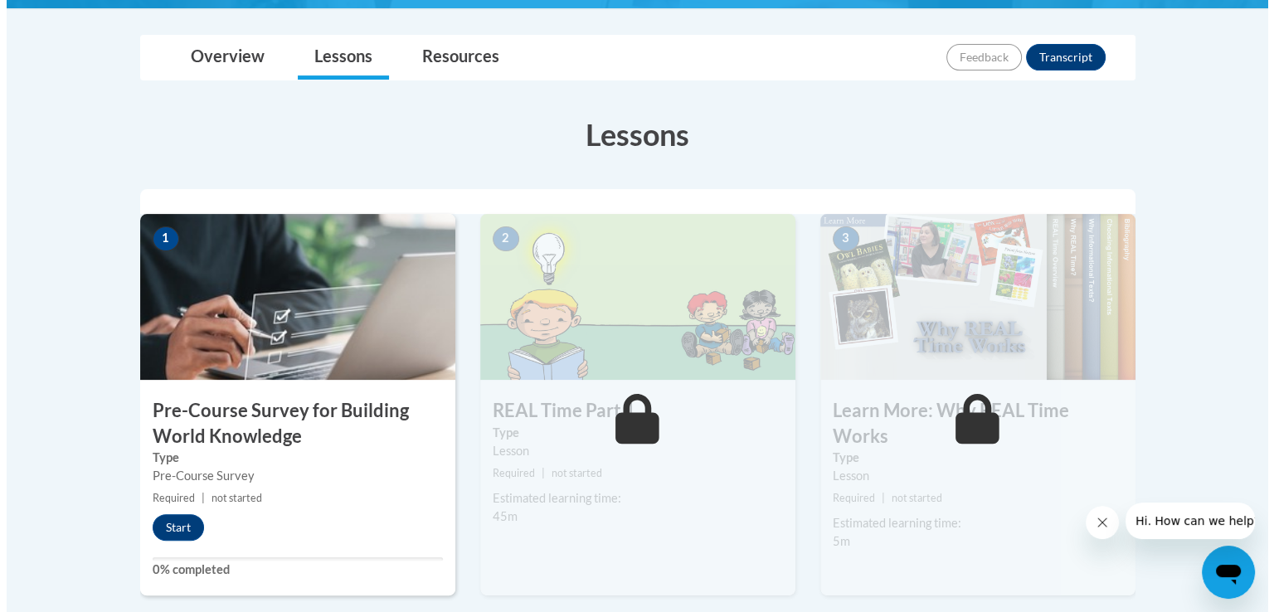
scroll to position [368, 0]
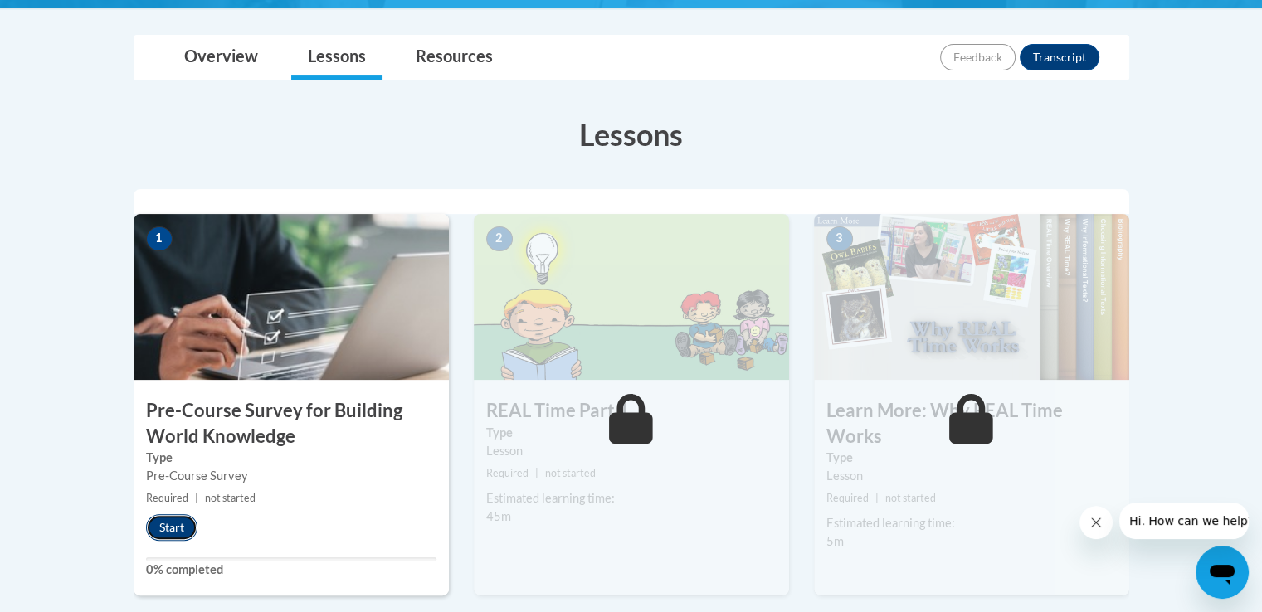
click at [163, 524] on button "Start" at bounding box center [171, 527] width 51 height 27
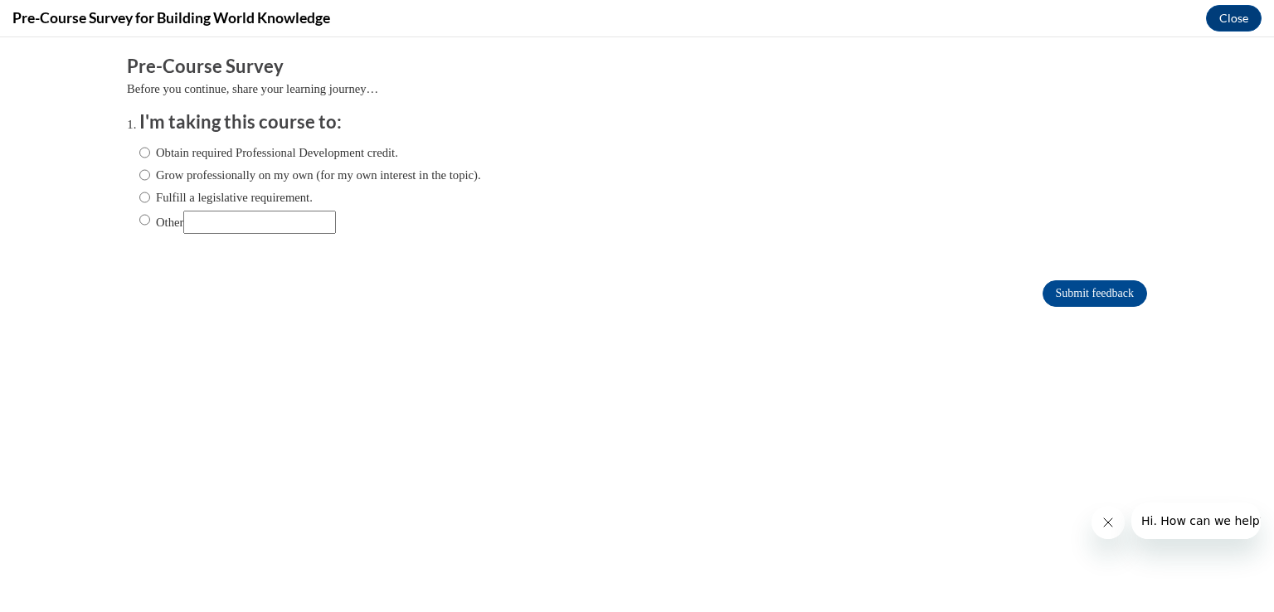
scroll to position [0, 0]
click at [139, 153] on input "Obtain required Professional Development credit." at bounding box center [144, 153] width 11 height 18
radio input "true"
click at [1060, 292] on input "Submit feedback" at bounding box center [1095, 293] width 105 height 27
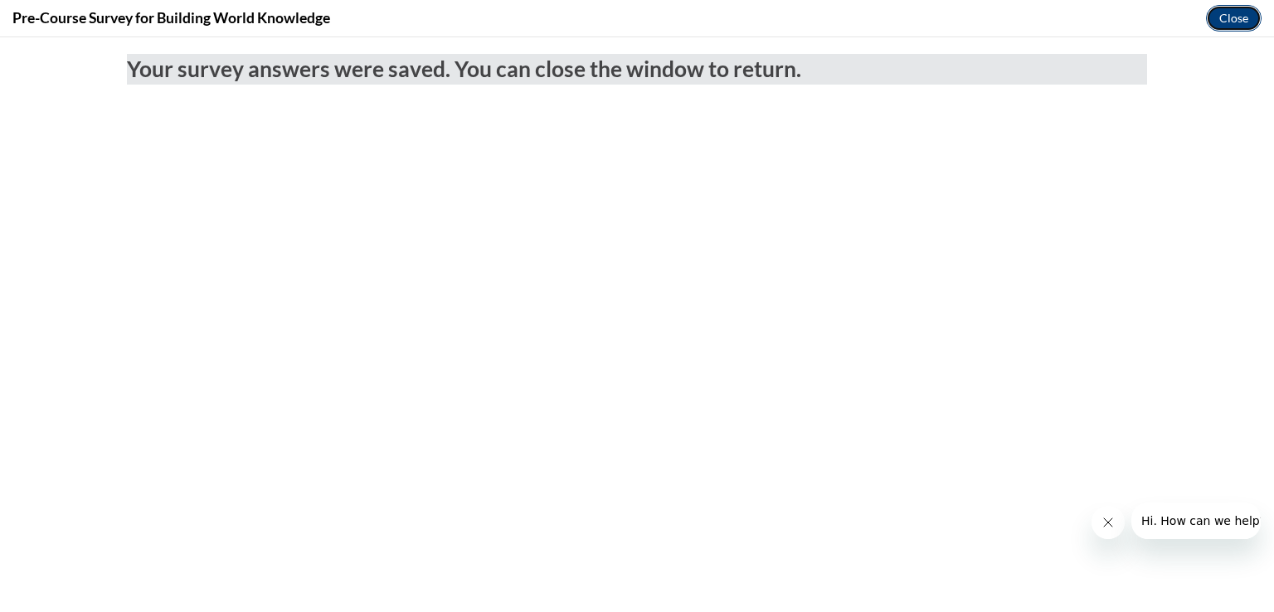
click at [1227, 13] on button "Close" at bounding box center [1234, 18] width 56 height 27
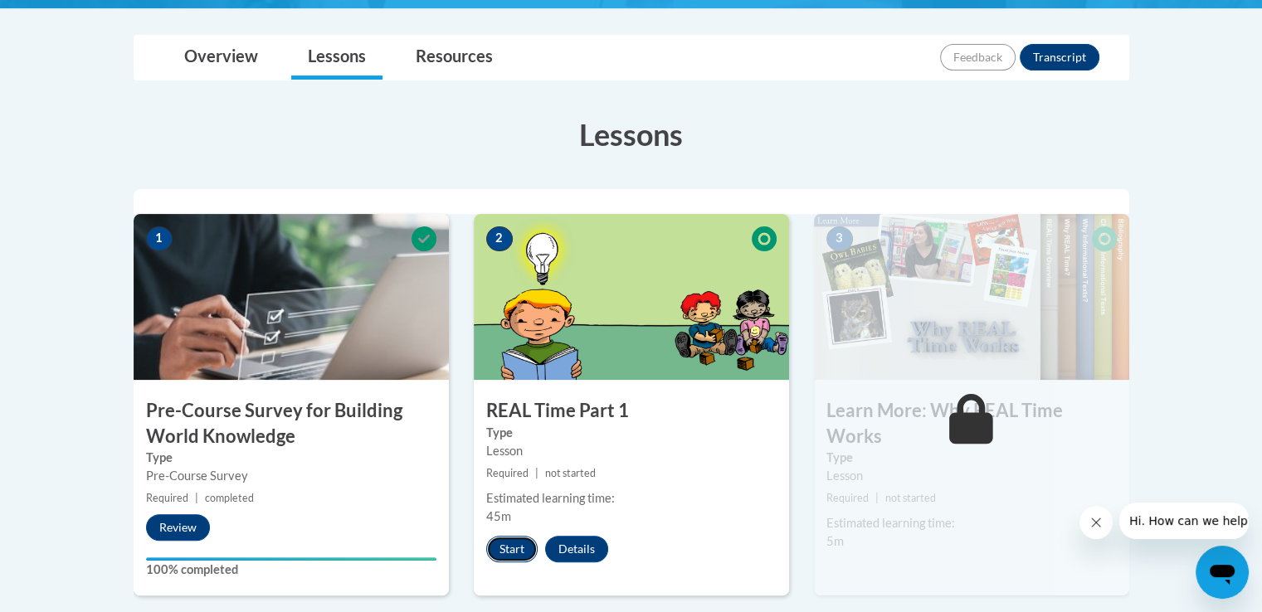
click at [499, 555] on button "Start" at bounding box center [511, 549] width 51 height 27
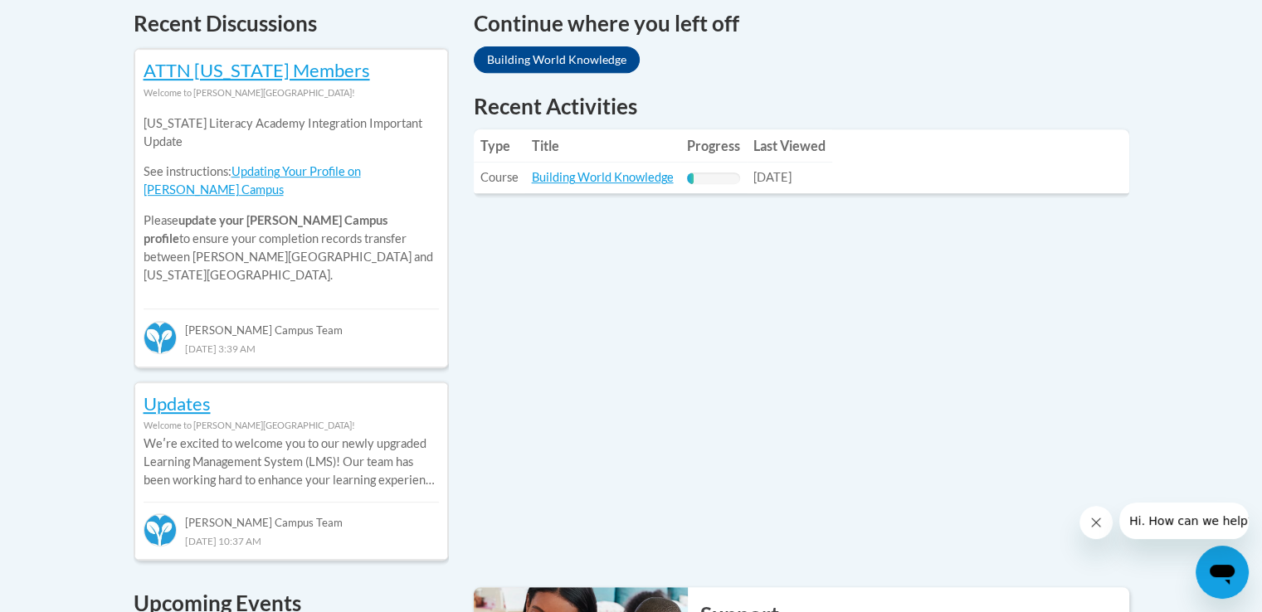
scroll to position [723, 0]
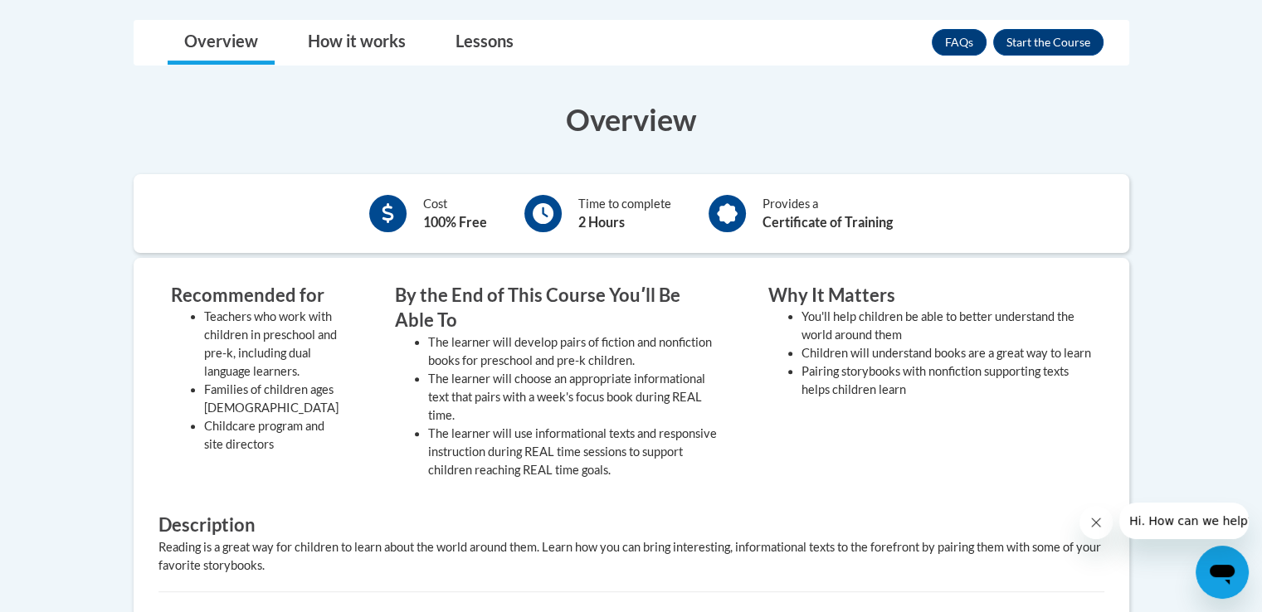
scroll to position [458, 0]
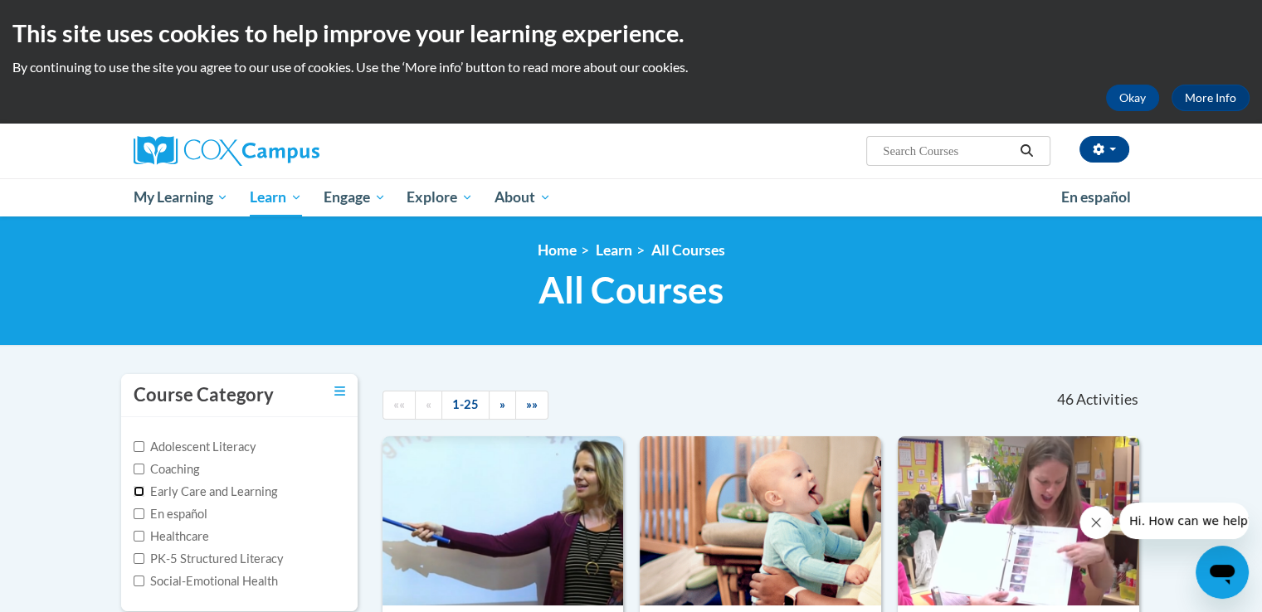
click at [134, 494] on input "Early Care and Learning" at bounding box center [139, 491] width 11 height 11
checkbox input "true"
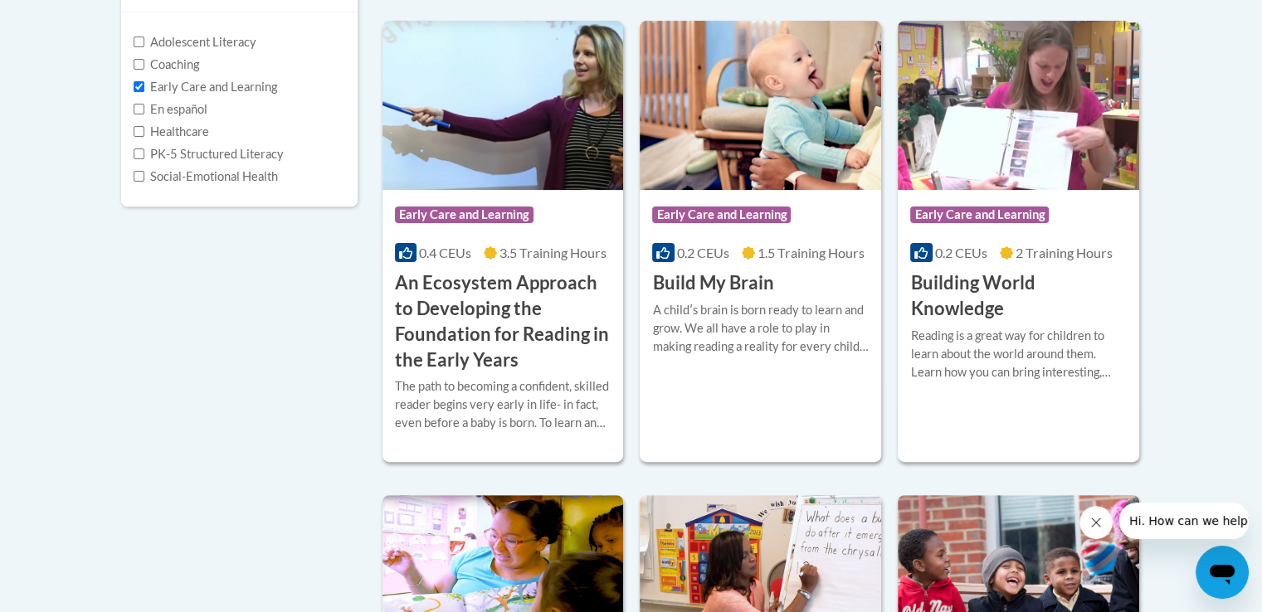
scroll to position [404, 0]
click at [687, 277] on h3 "Build My Brain" at bounding box center [712, 284] width 121 height 26
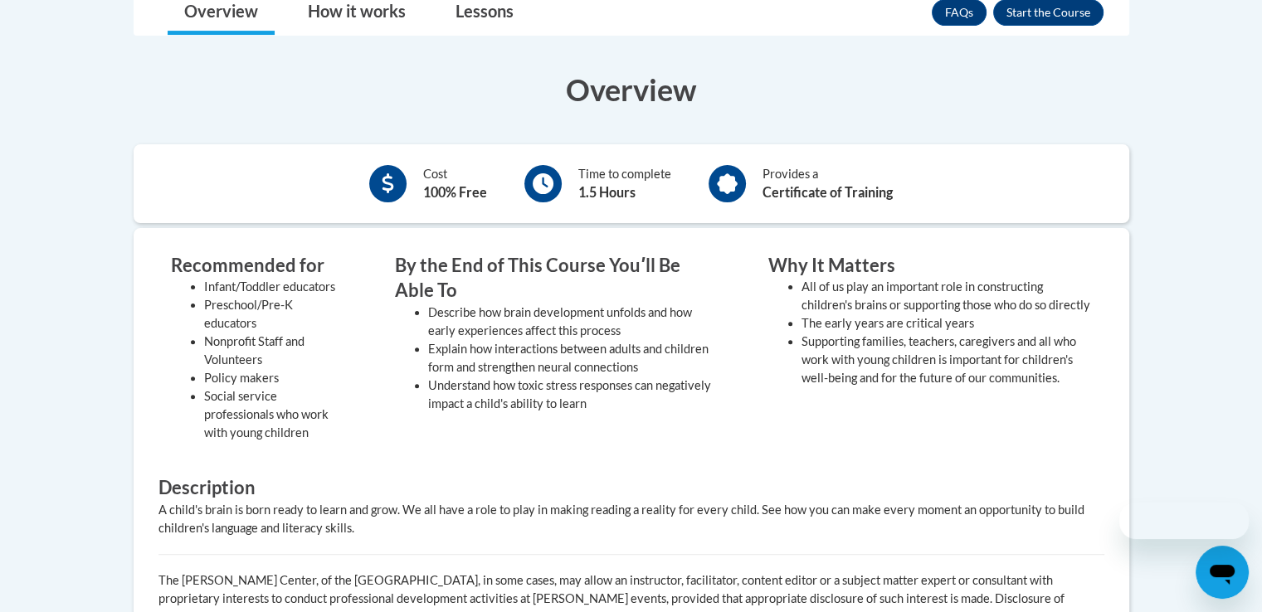
scroll to position [481, 0]
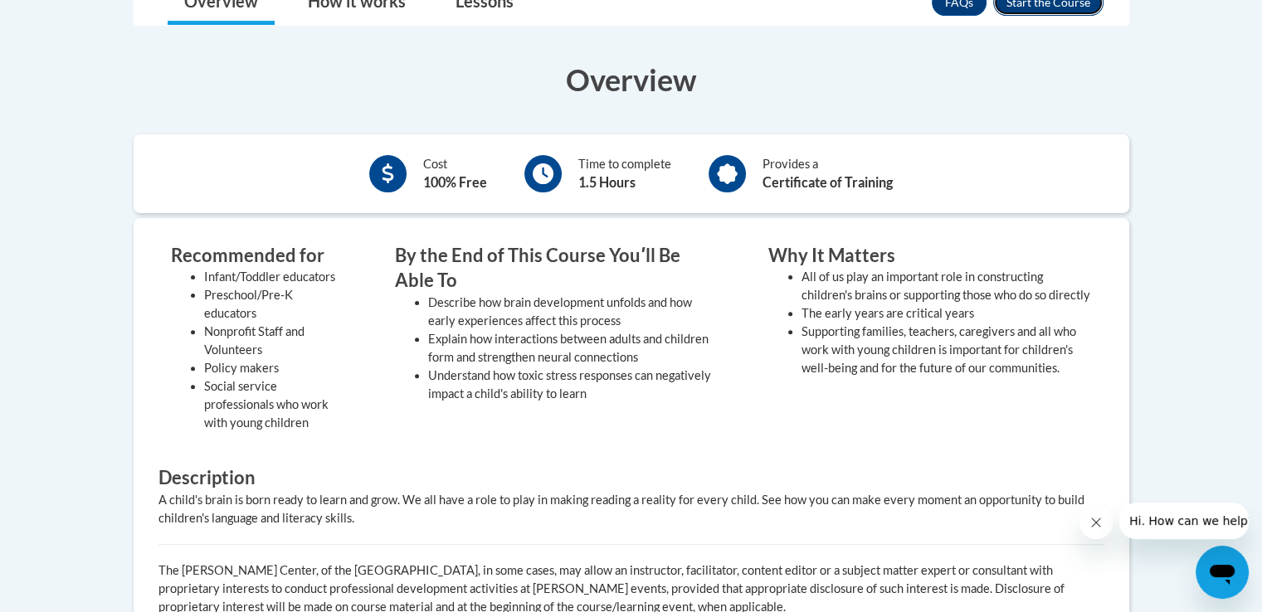
click at [1040, 2] on button "Enroll" at bounding box center [1048, 2] width 110 height 27
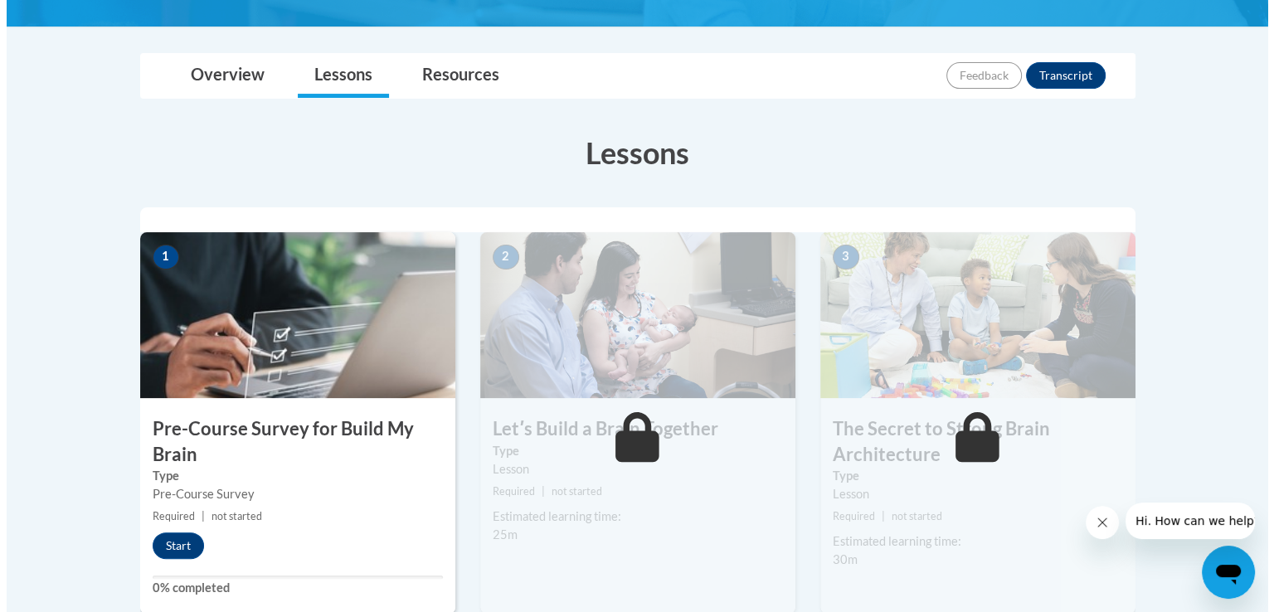
scroll to position [355, 0]
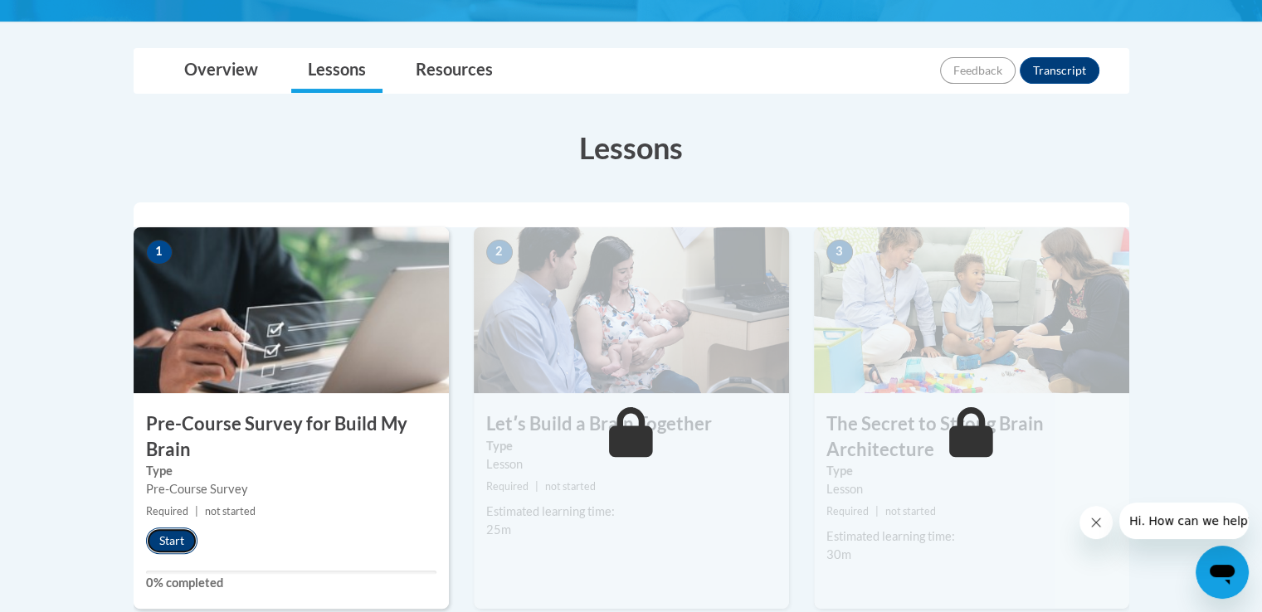
click at [156, 535] on button "Start" at bounding box center [171, 541] width 51 height 27
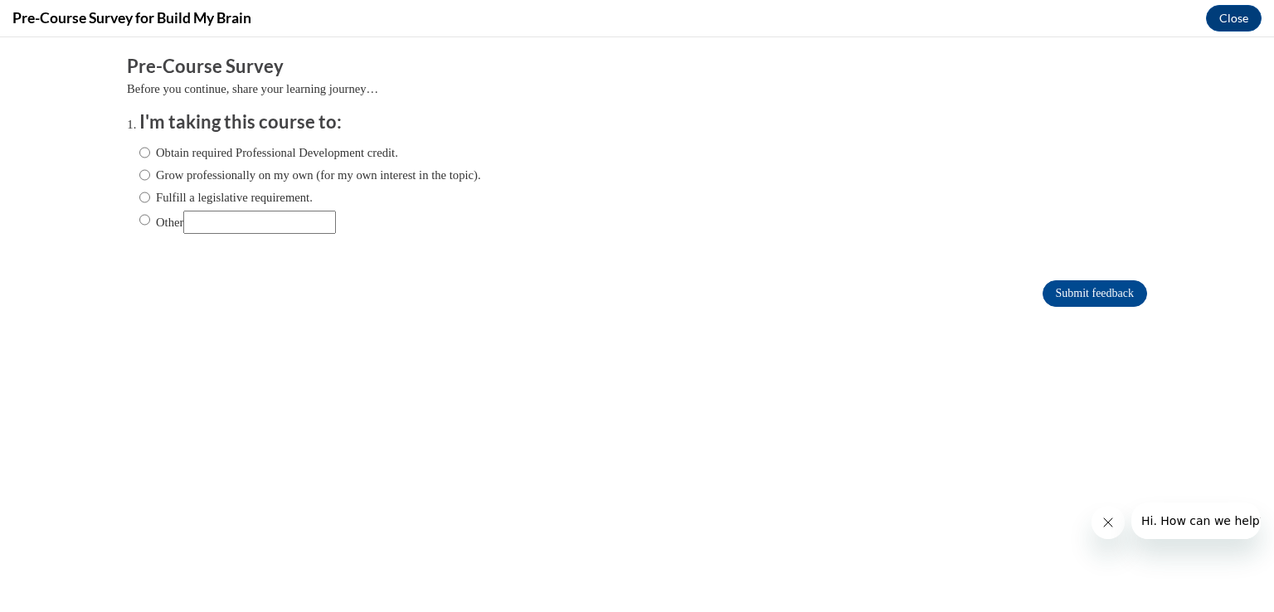
scroll to position [0, 0]
click at [139, 156] on input "Obtain required Professional Development credit." at bounding box center [144, 153] width 11 height 18
radio input "true"
click at [1074, 284] on input "Submit feedback" at bounding box center [1095, 293] width 105 height 27
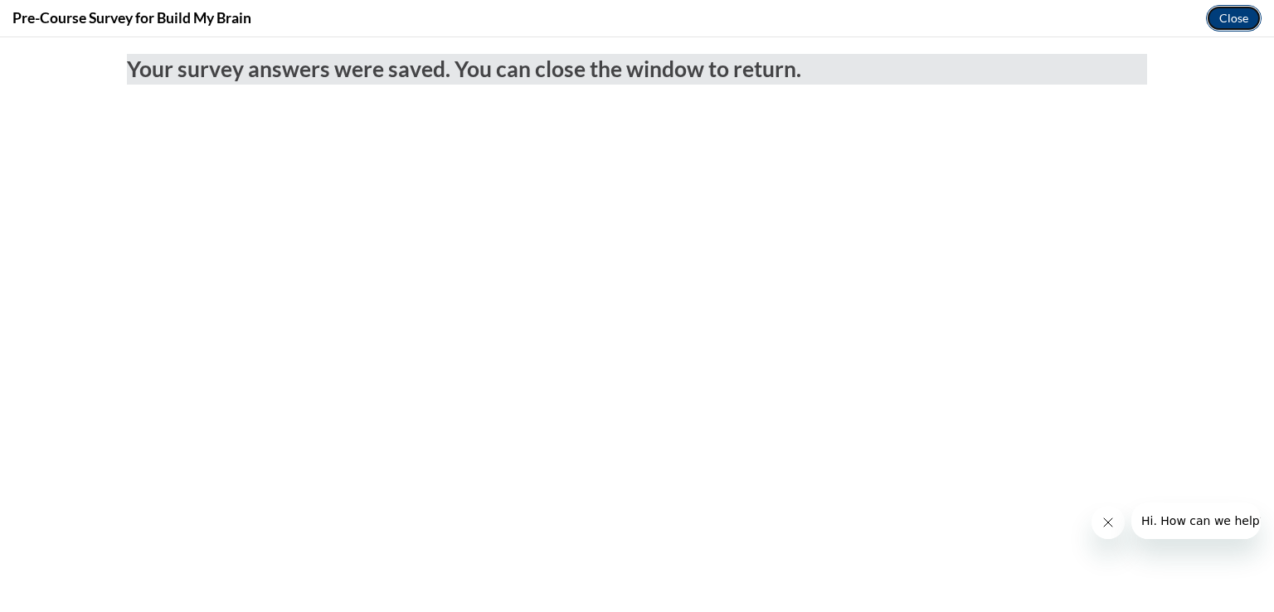
click at [1226, 17] on button "Close" at bounding box center [1234, 18] width 56 height 27
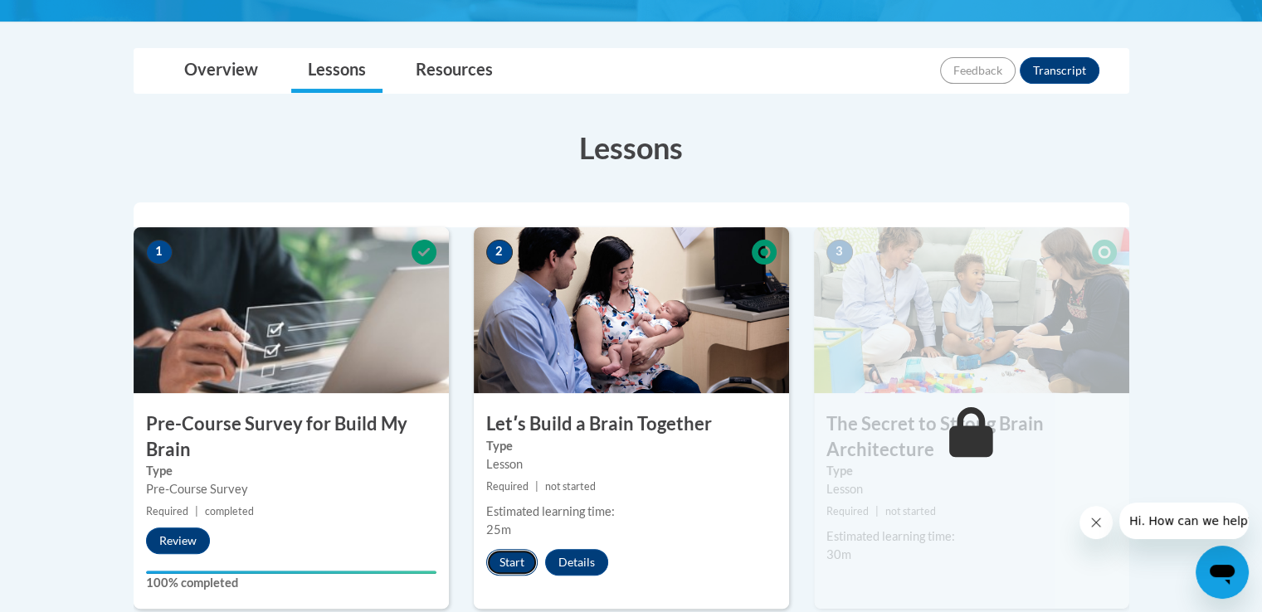
click at [521, 563] on button "Start" at bounding box center [511, 562] width 51 height 27
